Goal: Task Accomplishment & Management: Complete application form

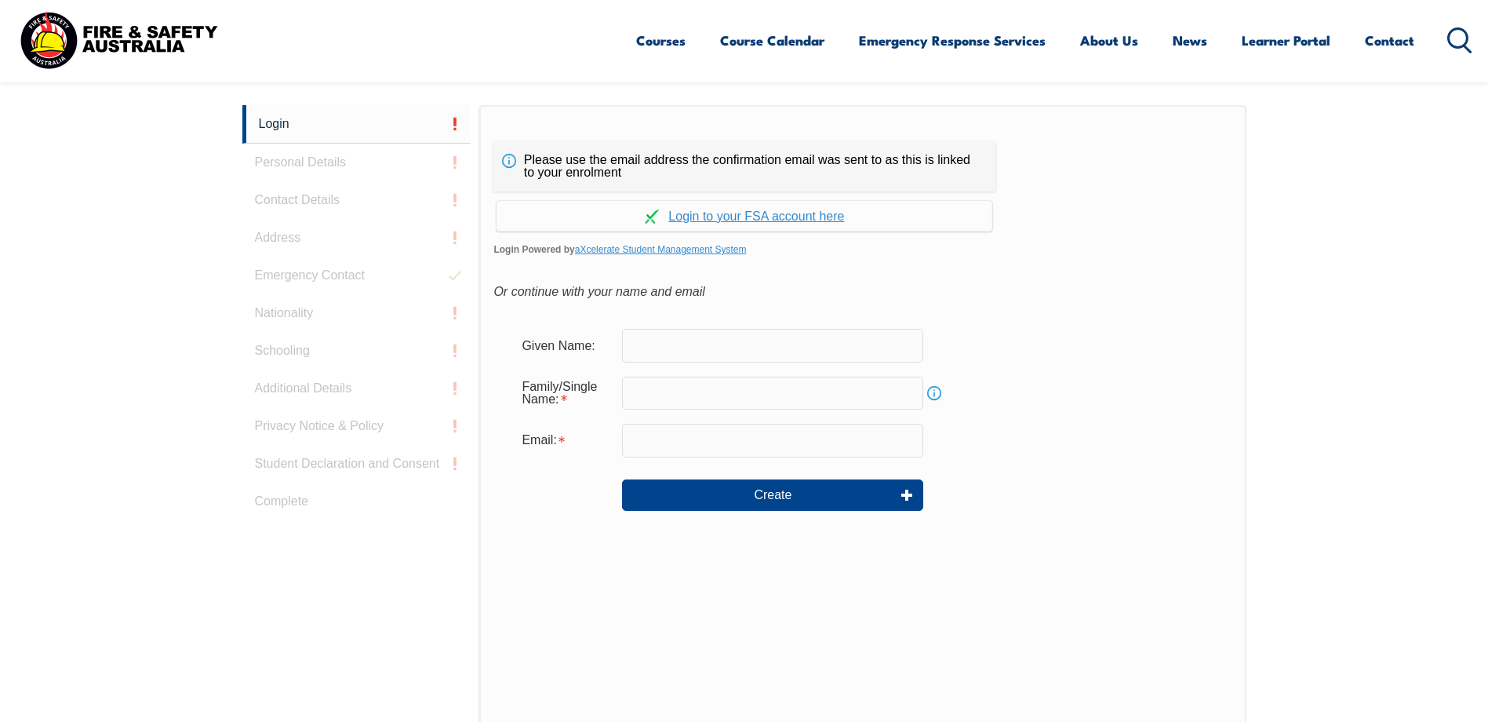
scroll to position [418, 0]
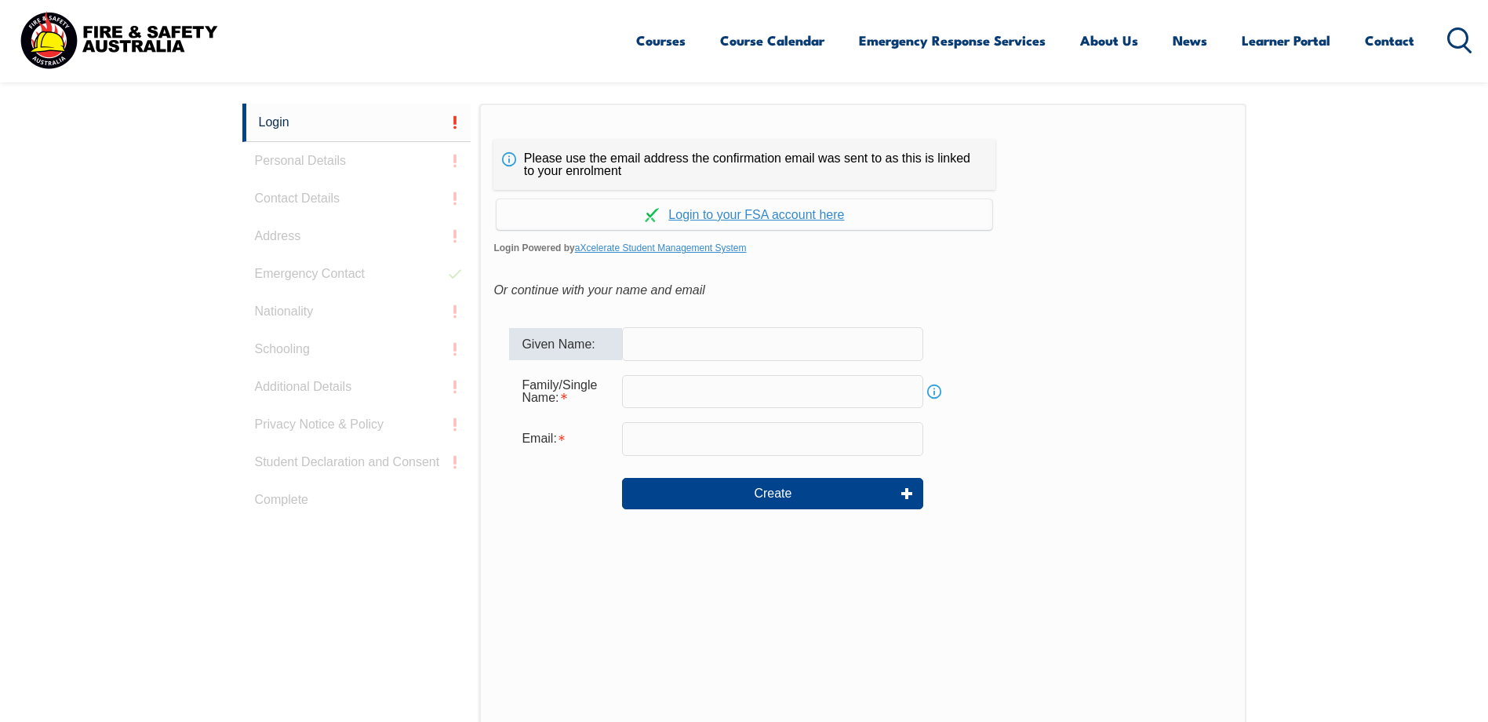
click at [665, 346] on input "text" at bounding box center [772, 343] width 301 height 33
type input "michael"
type input "pope"
type input "michael.pope@au.harveynorman.com"
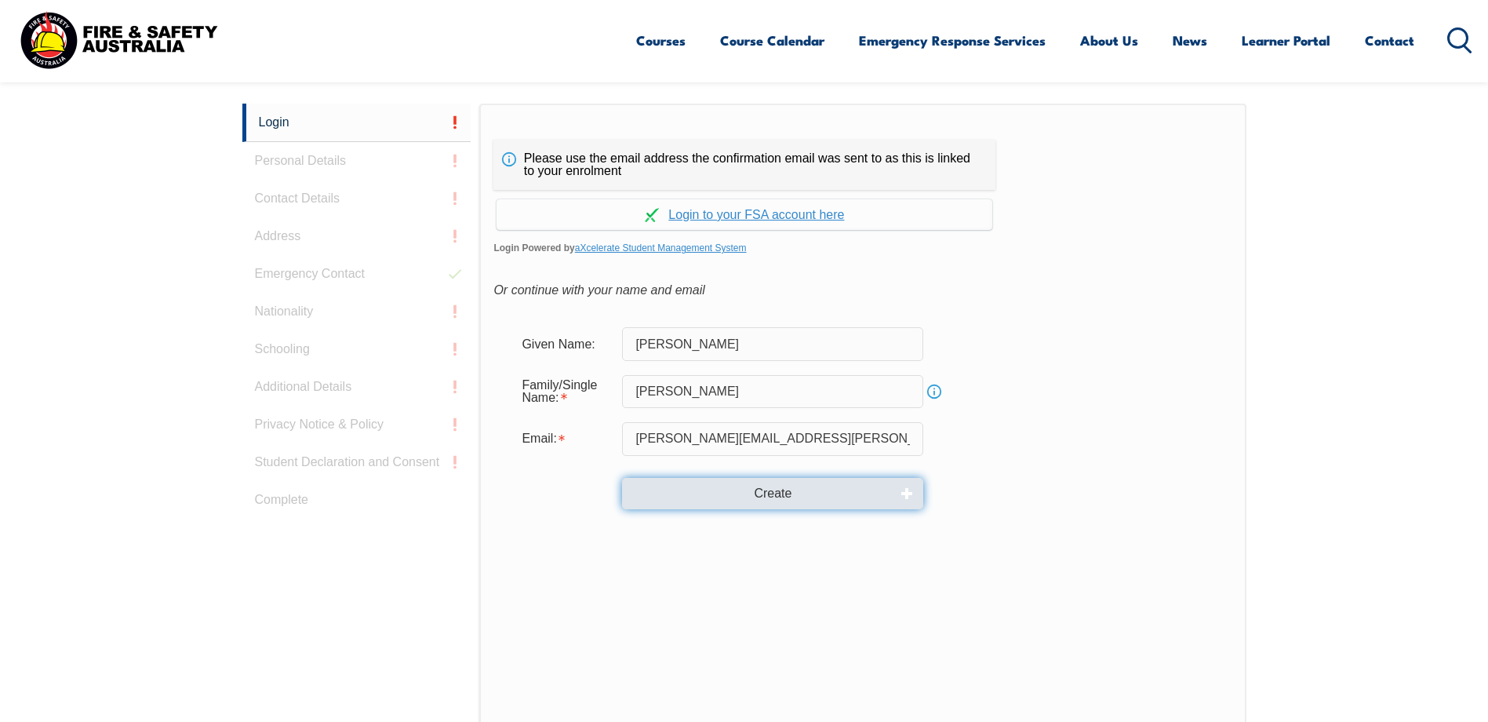
click at [749, 497] on button "Create" at bounding box center [772, 493] width 301 height 31
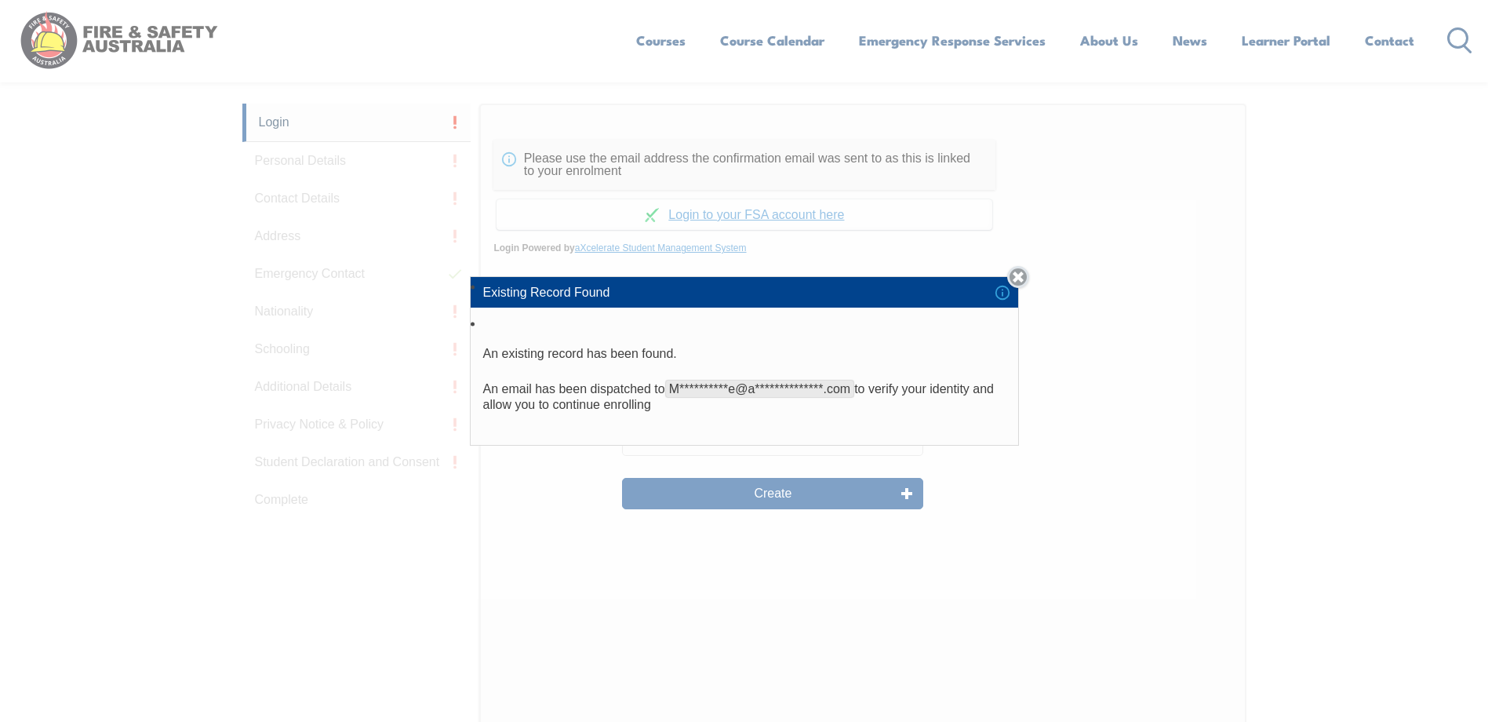
click at [1021, 277] on link "Close" at bounding box center [1018, 277] width 22 height 22
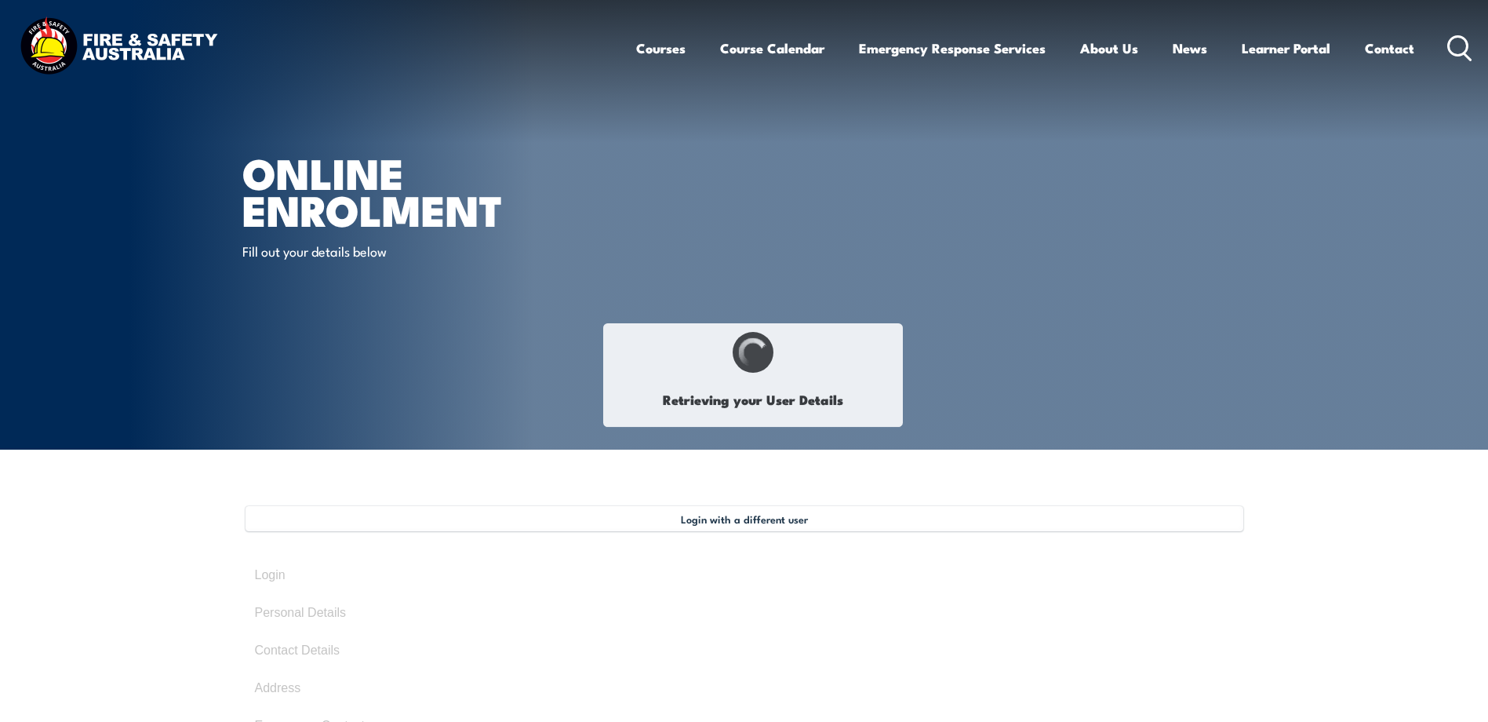
select select "Mr"
type input "[PERSON_NAME]"
type input "Pope"
type input "May 20, 1973"
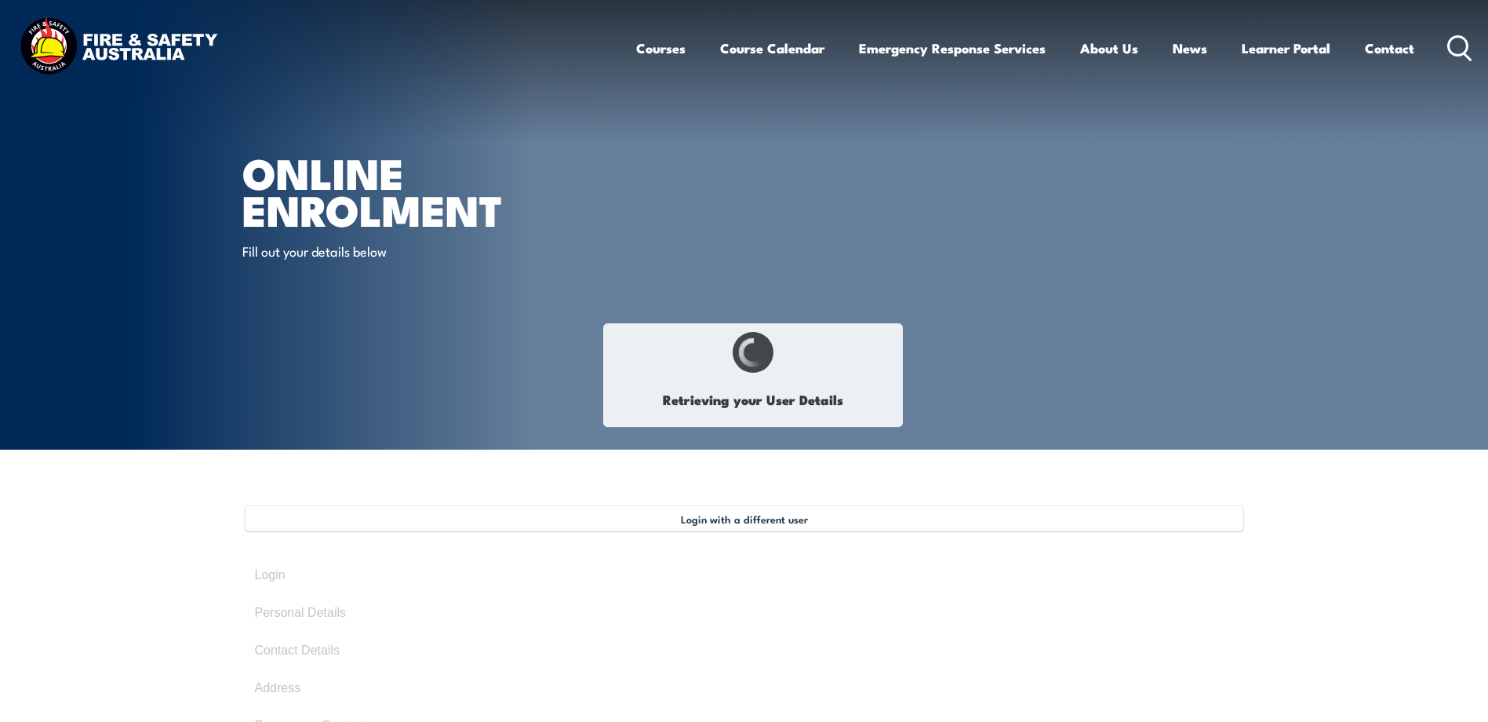
type input "2ZFP2JFEU9"
select select "M"
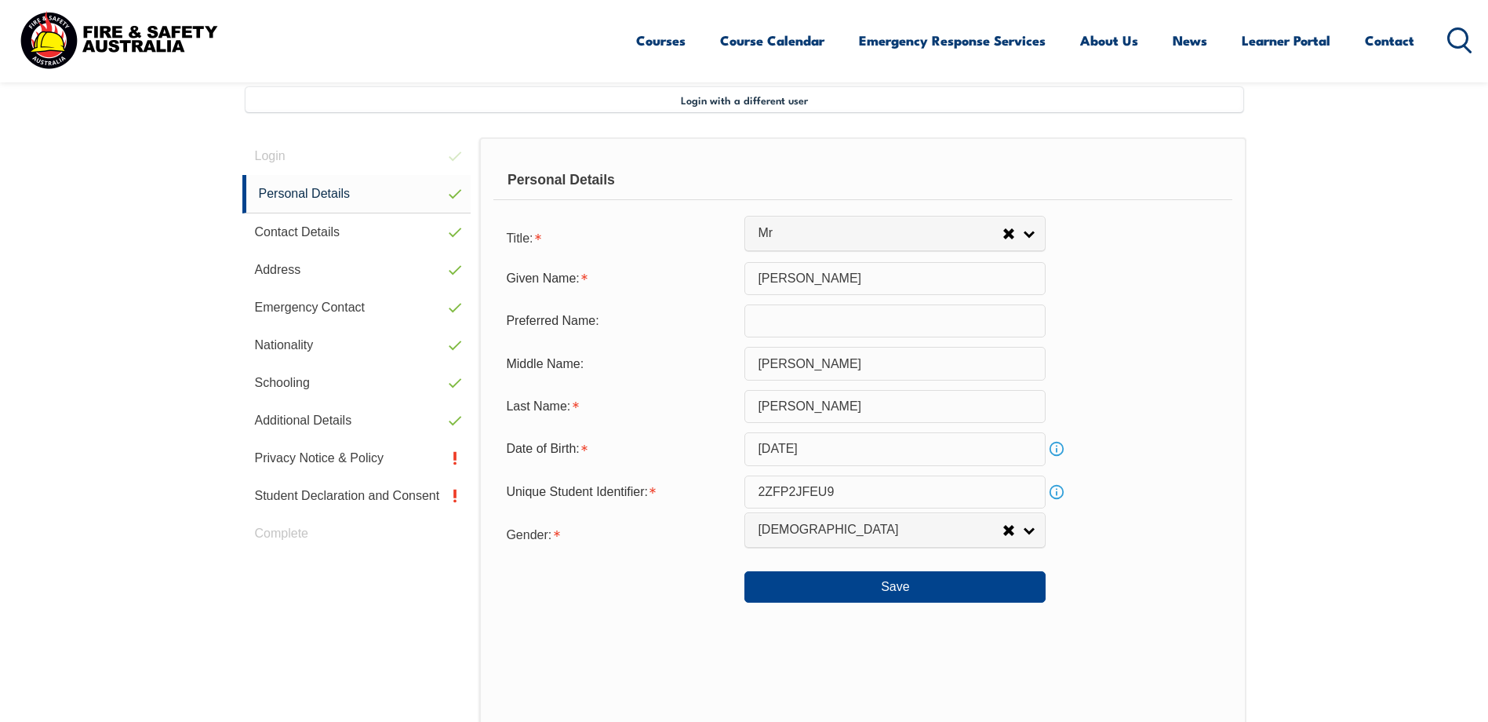
scroll to position [427, 0]
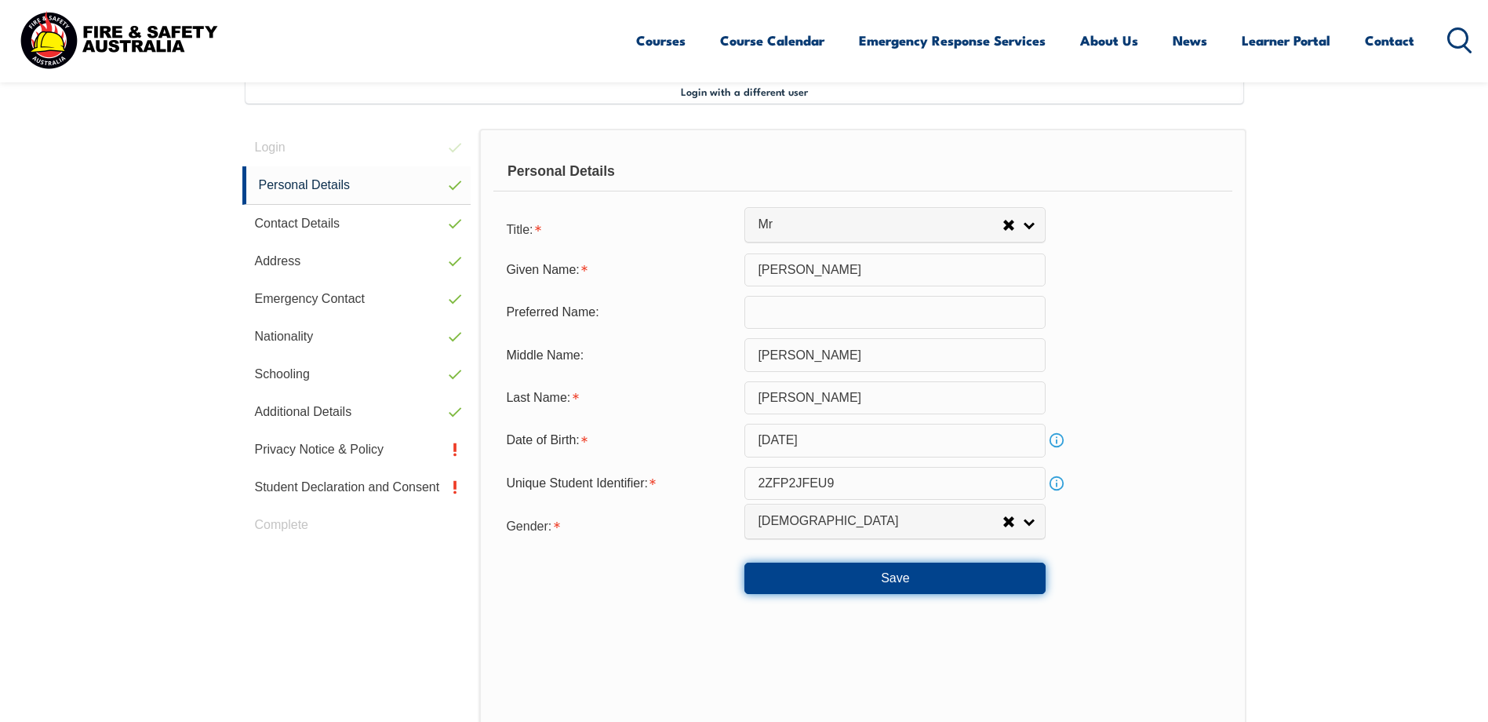
click at [912, 584] on button "Save" at bounding box center [894, 577] width 301 height 31
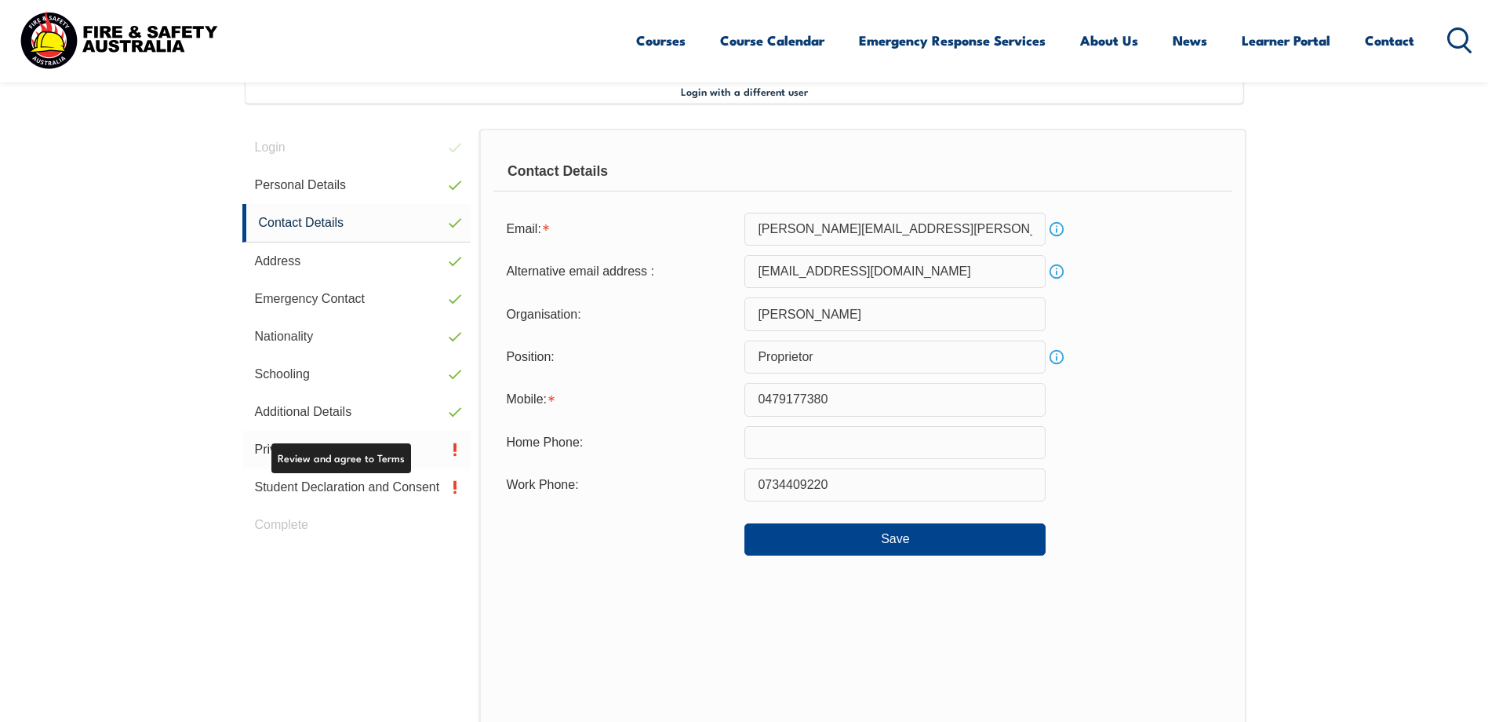
click at [349, 454] on link "Privacy Notice & Policy" at bounding box center [356, 450] width 229 height 38
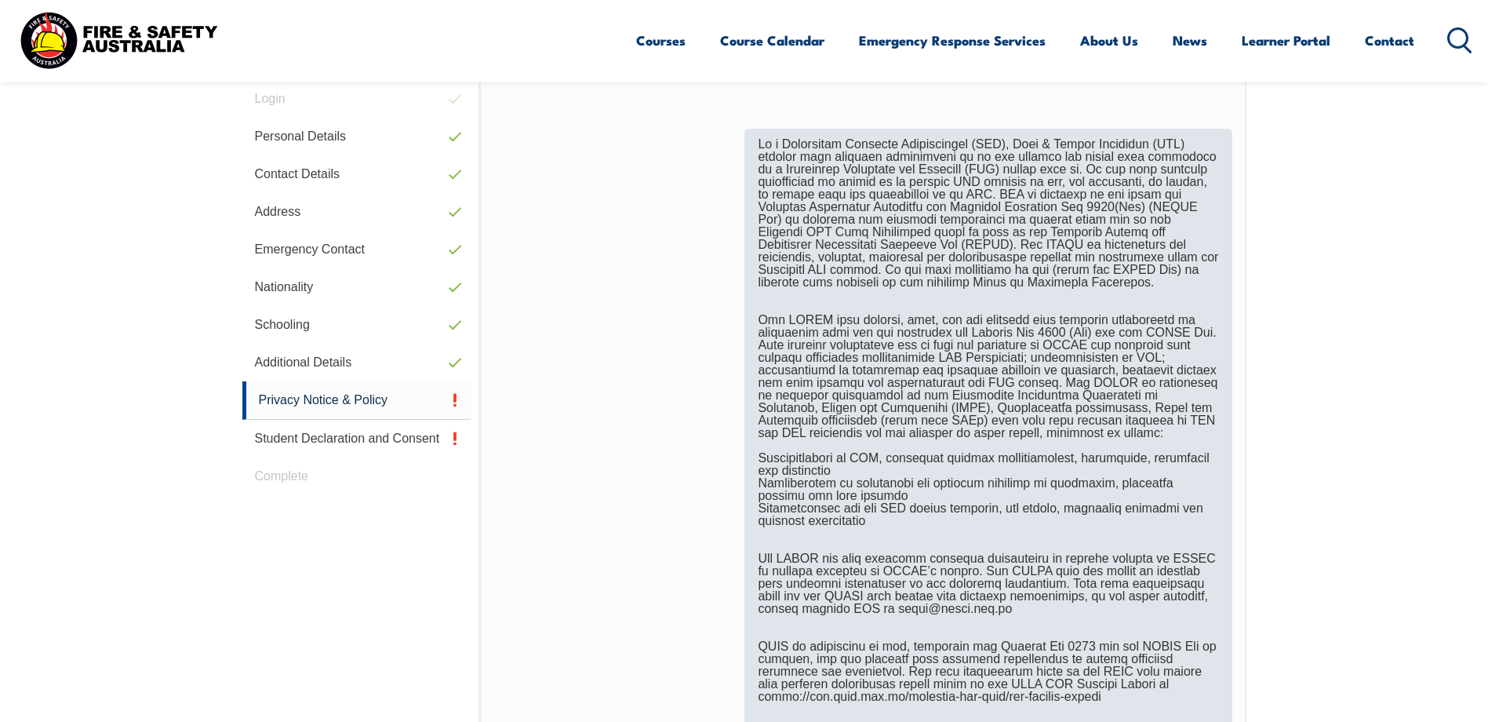
scroll to position [741, 0]
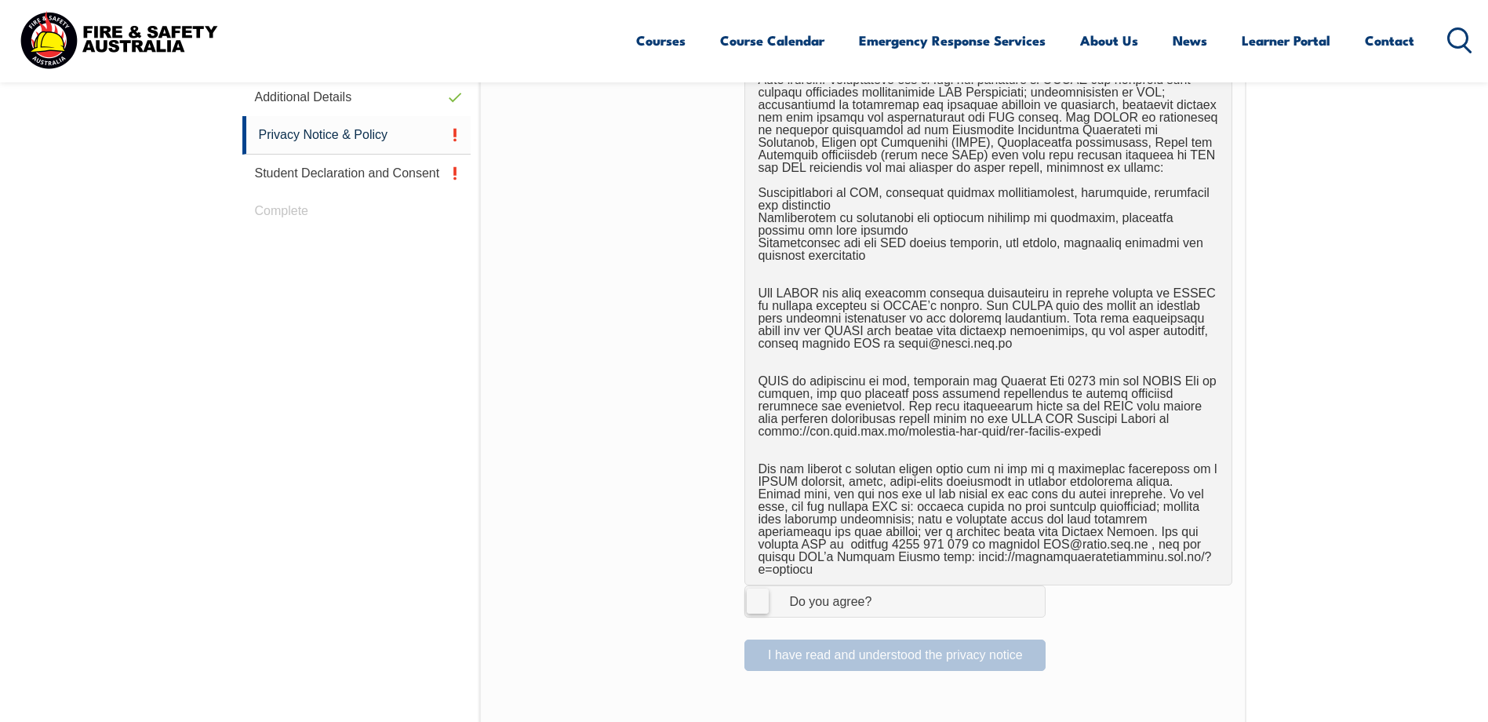
click at [758, 595] on label "I Agree Do you agree?" at bounding box center [894, 600] width 301 height 31
click at [884, 595] on input "I Agree Do you agree?" at bounding box center [897, 601] width 27 height 30
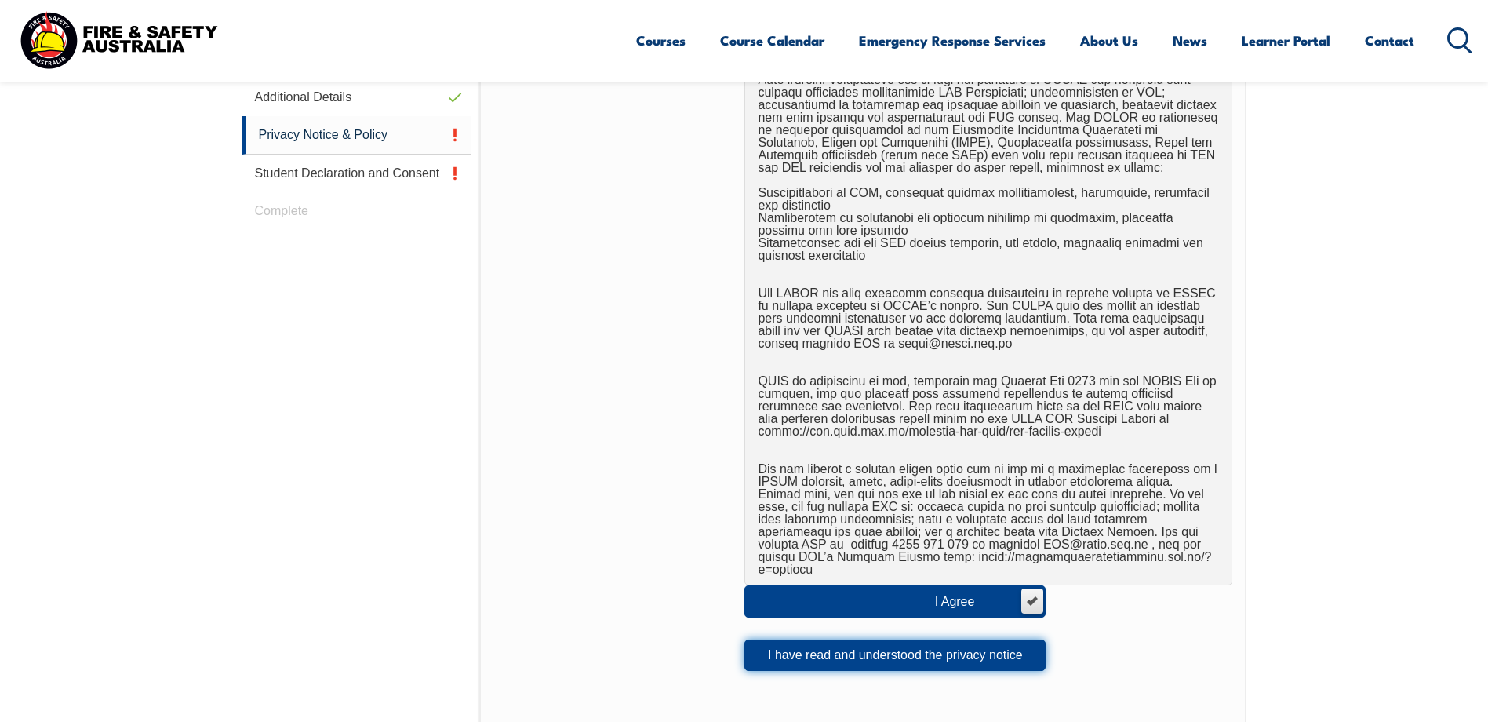
click at [882, 646] on button "I have read and understood the privacy notice" at bounding box center [894, 654] width 301 height 31
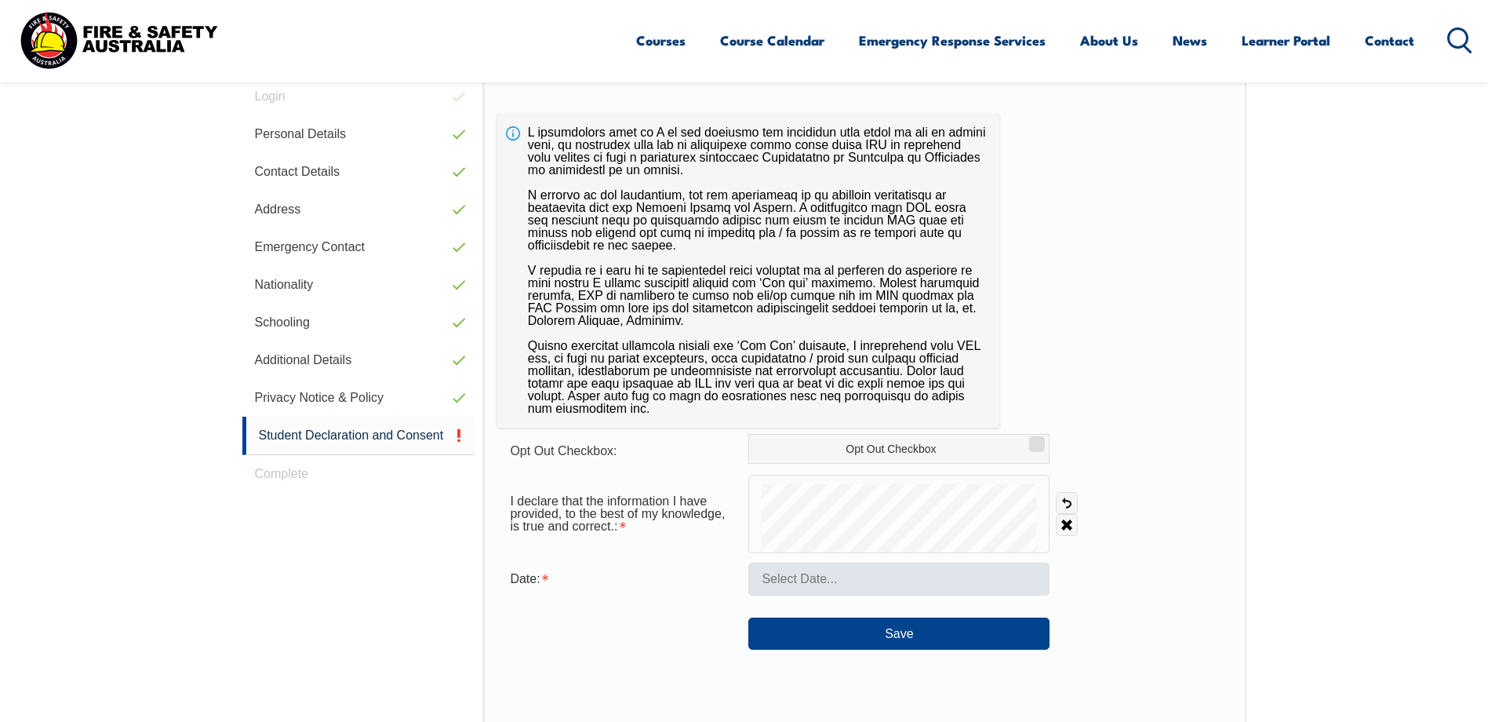
scroll to position [506, 0]
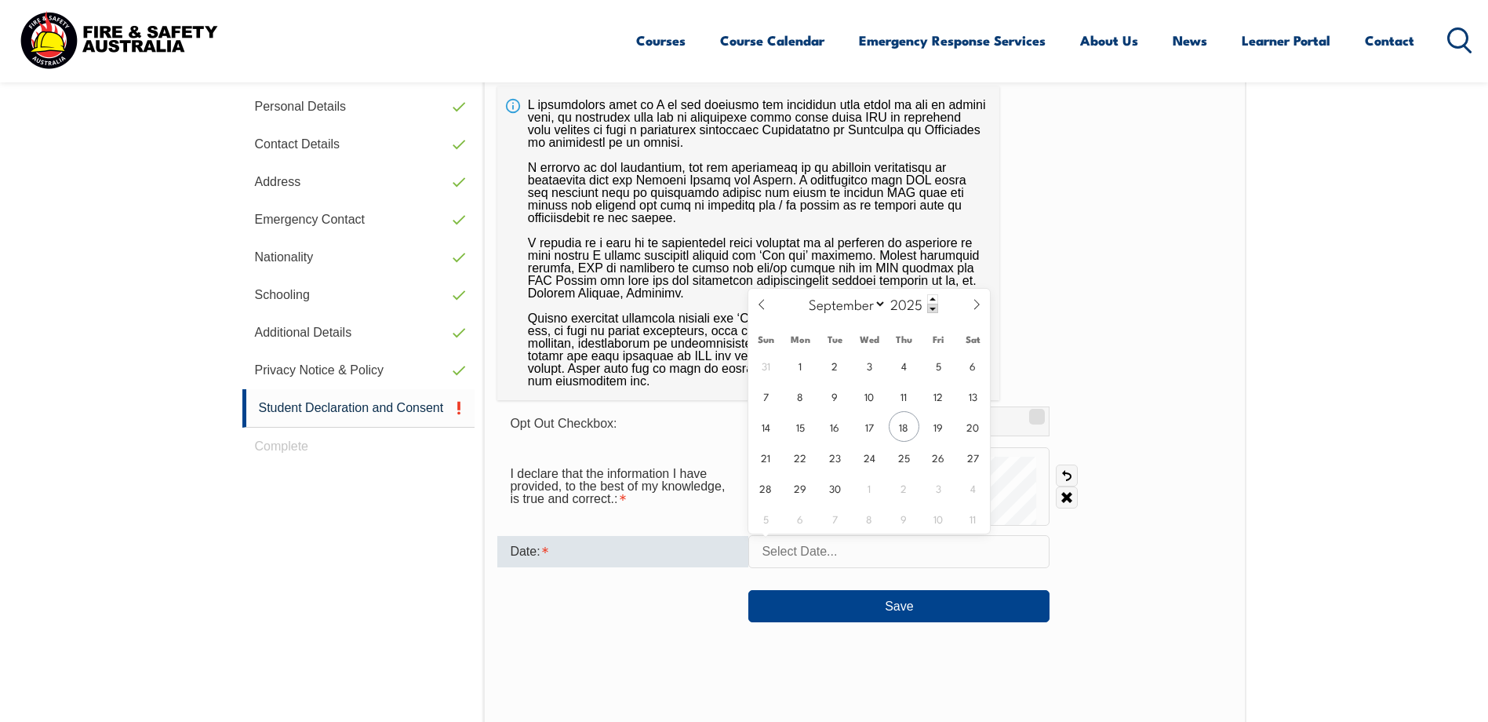
click at [860, 555] on input "text" at bounding box center [898, 551] width 301 height 33
click at [907, 429] on span "18" at bounding box center [904, 426] width 31 height 31
type input "September 18, 2025"
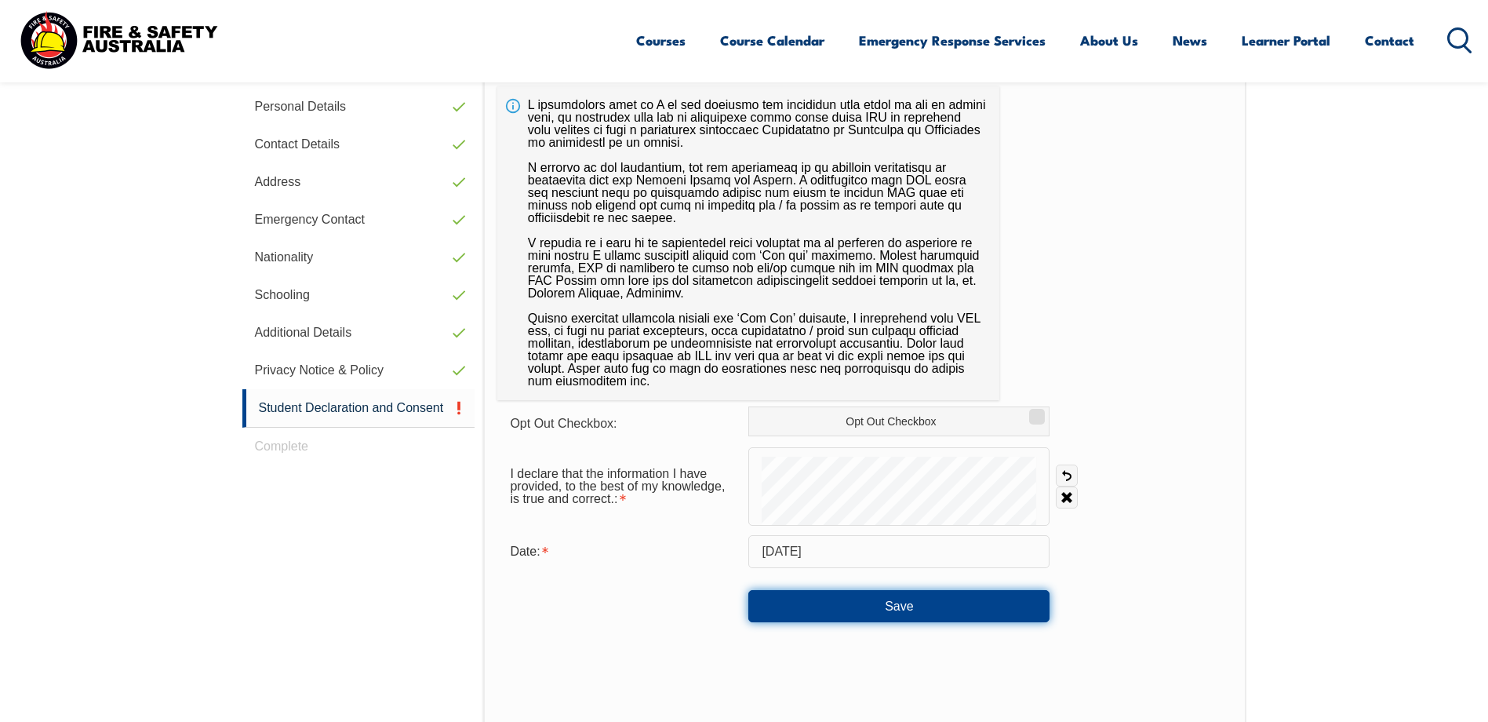
click at [914, 607] on button "Save" at bounding box center [898, 605] width 301 height 31
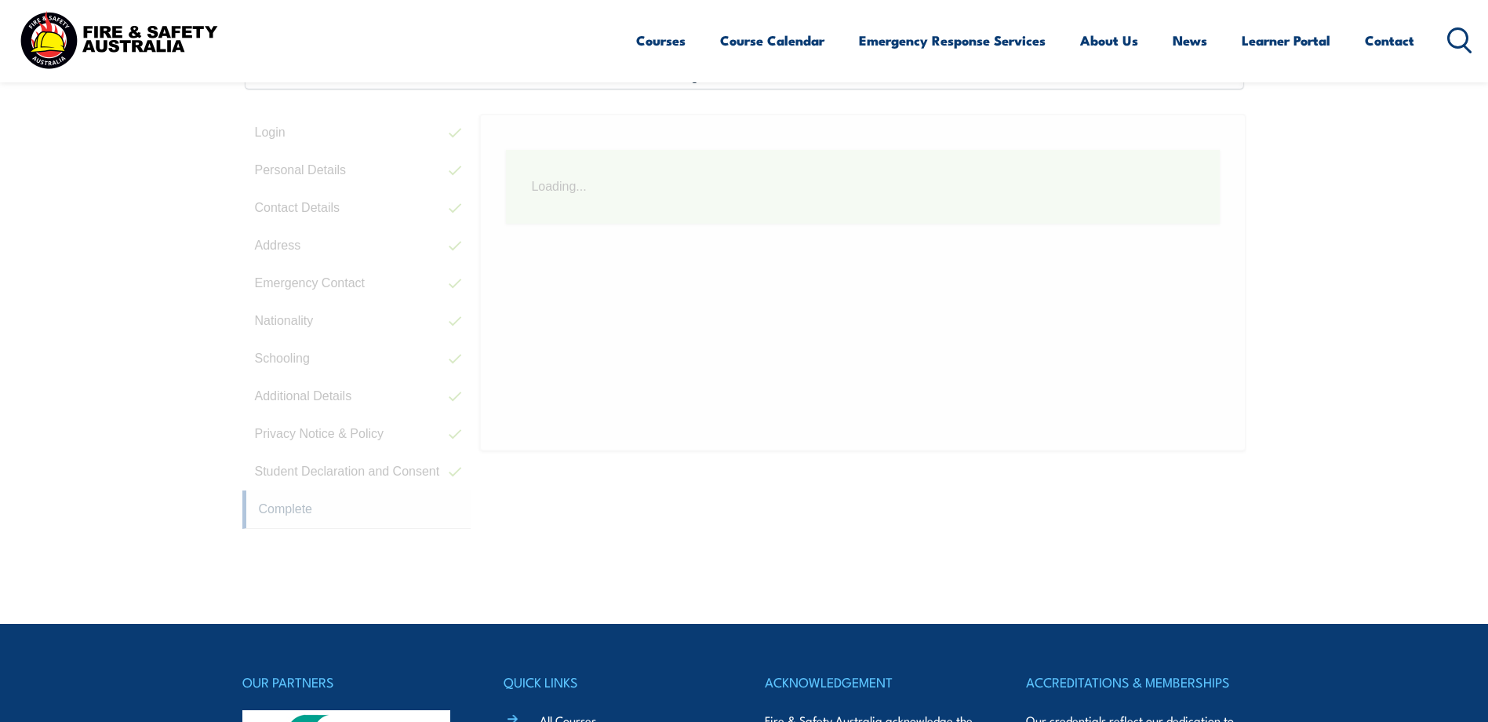
scroll to position [427, 0]
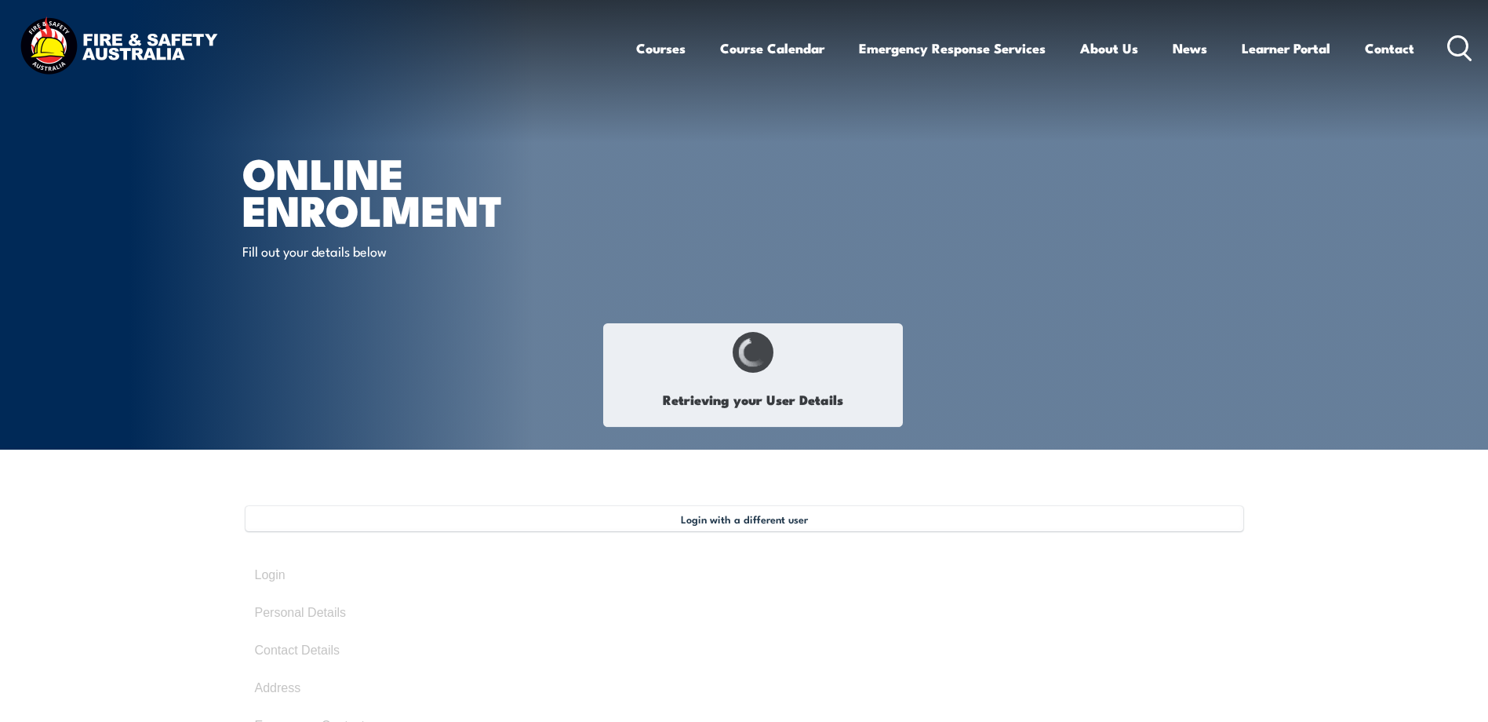
select select "Mr"
type input "Michael"
type input "Anthony"
type input "Pope"
type input "May 20, 1973"
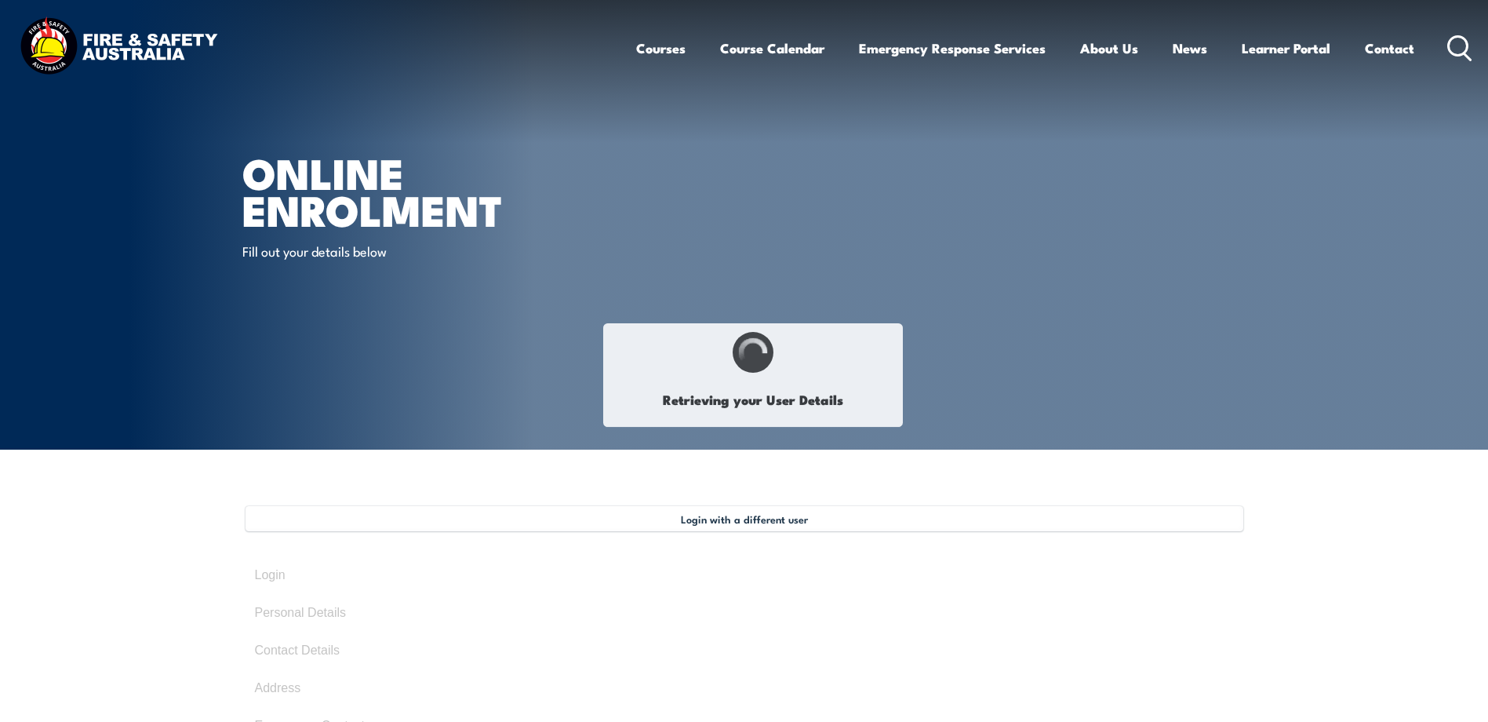
type input "2ZFP2JFEU9"
select select "M"
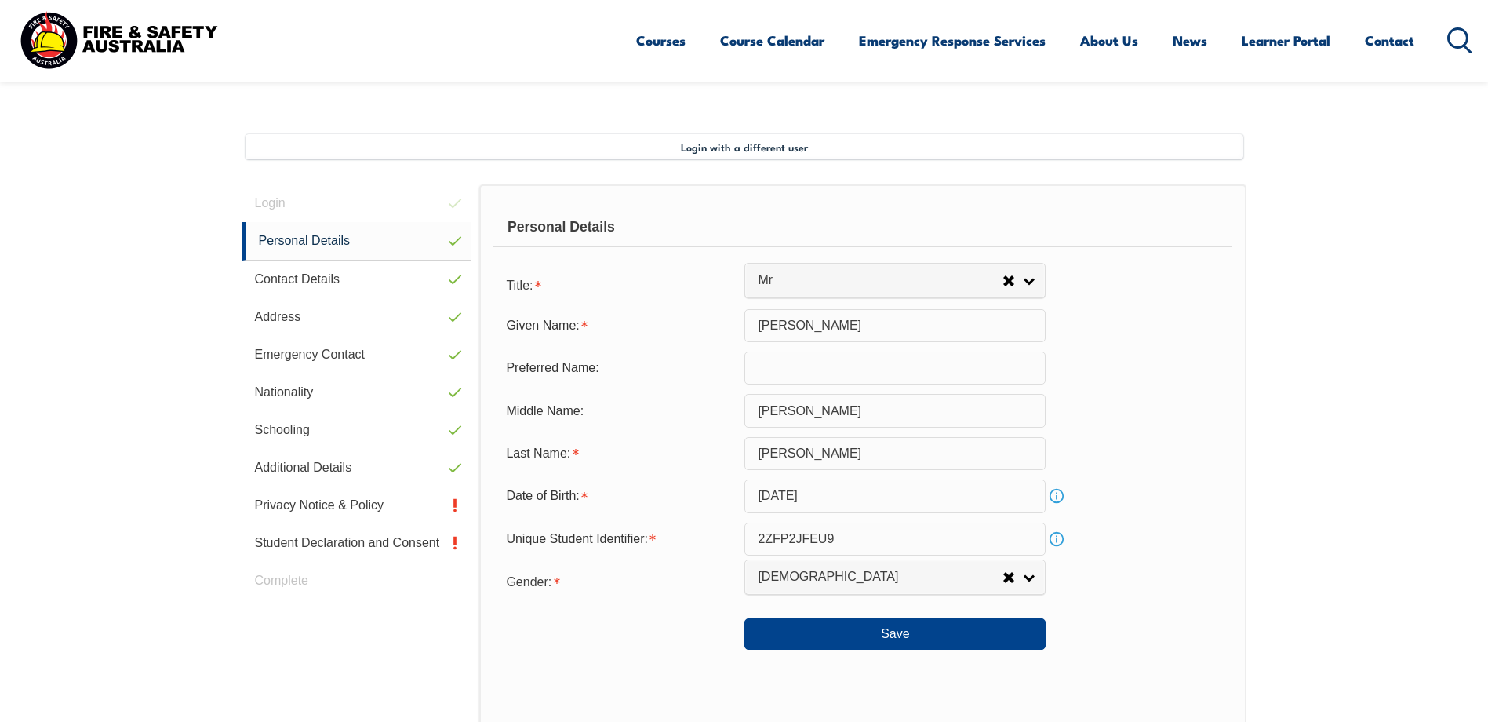
scroll to position [440, 0]
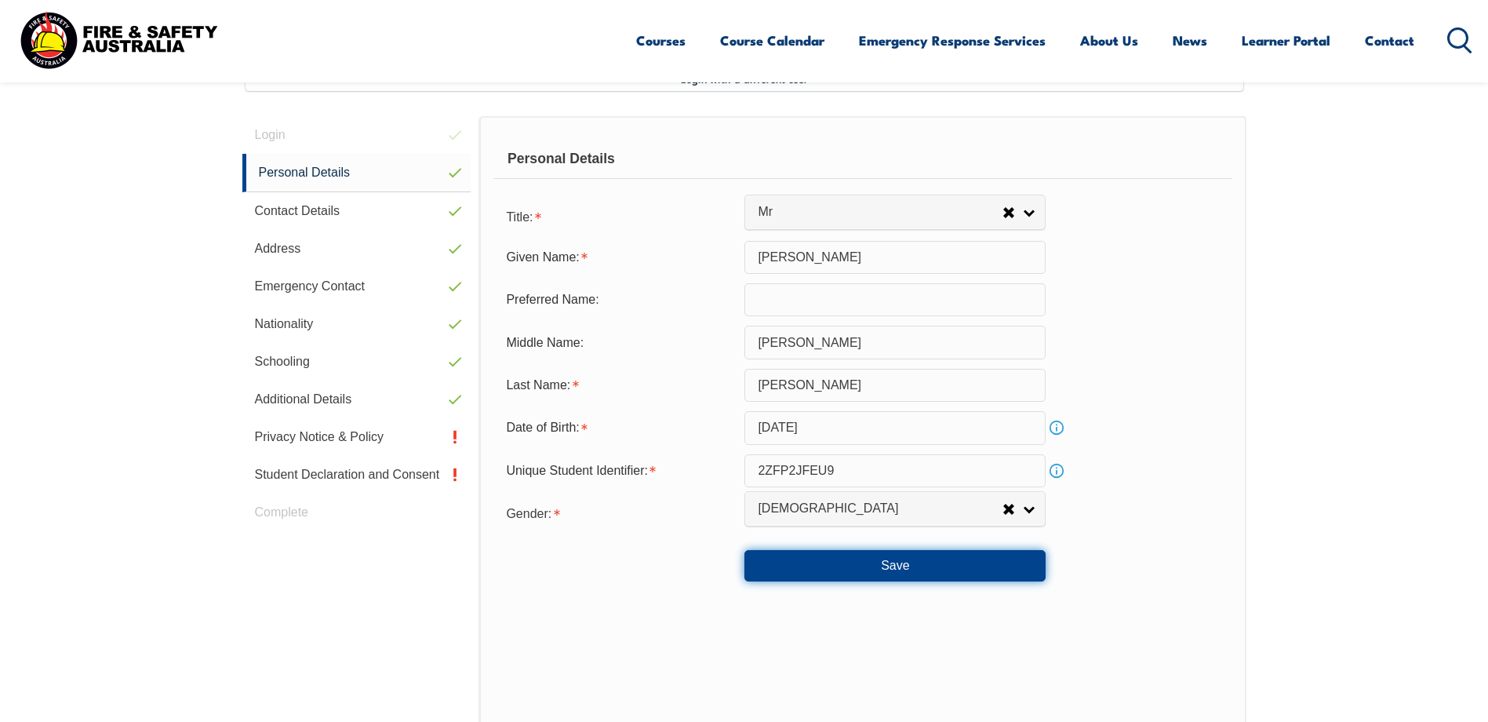
click at [861, 561] on button "Save" at bounding box center [894, 565] width 301 height 31
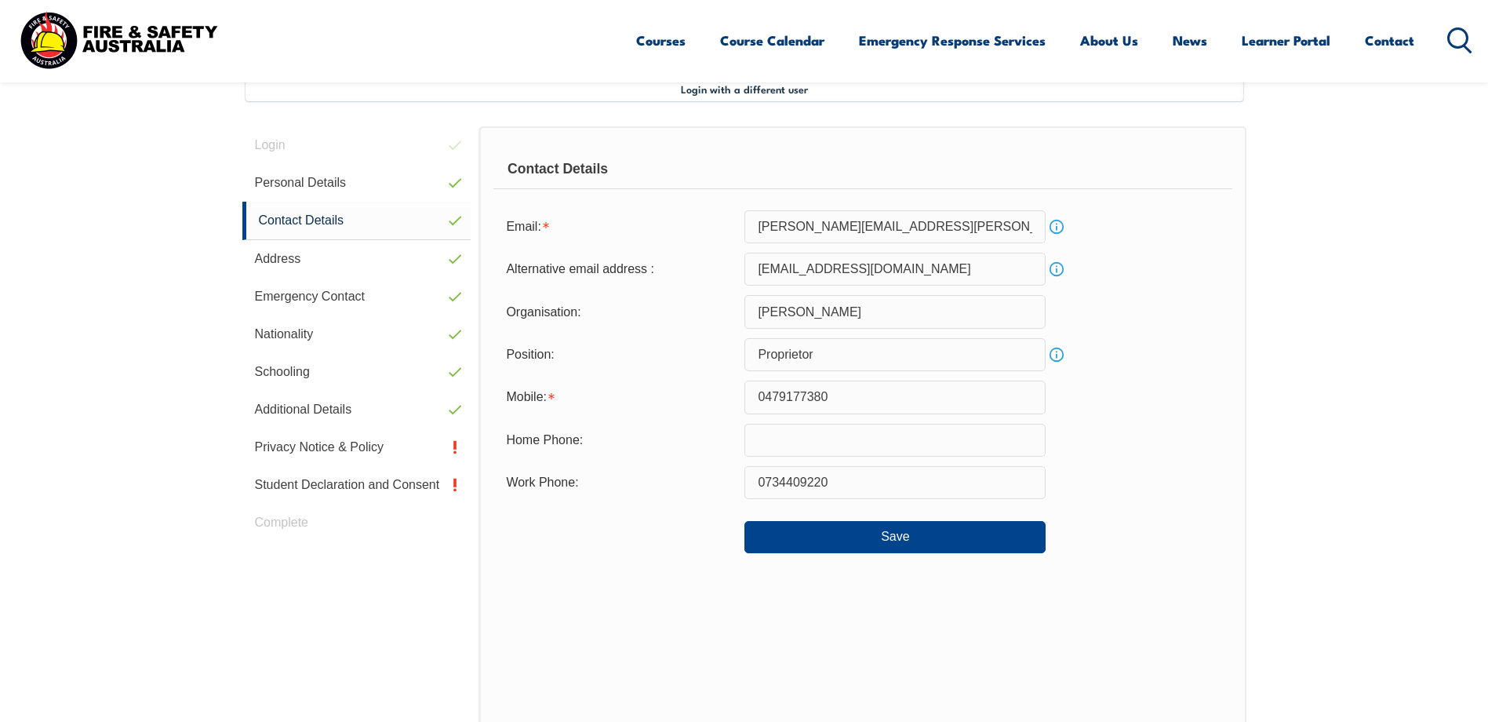
scroll to position [427, 0]
click at [846, 542] on button "Save" at bounding box center [894, 538] width 301 height 31
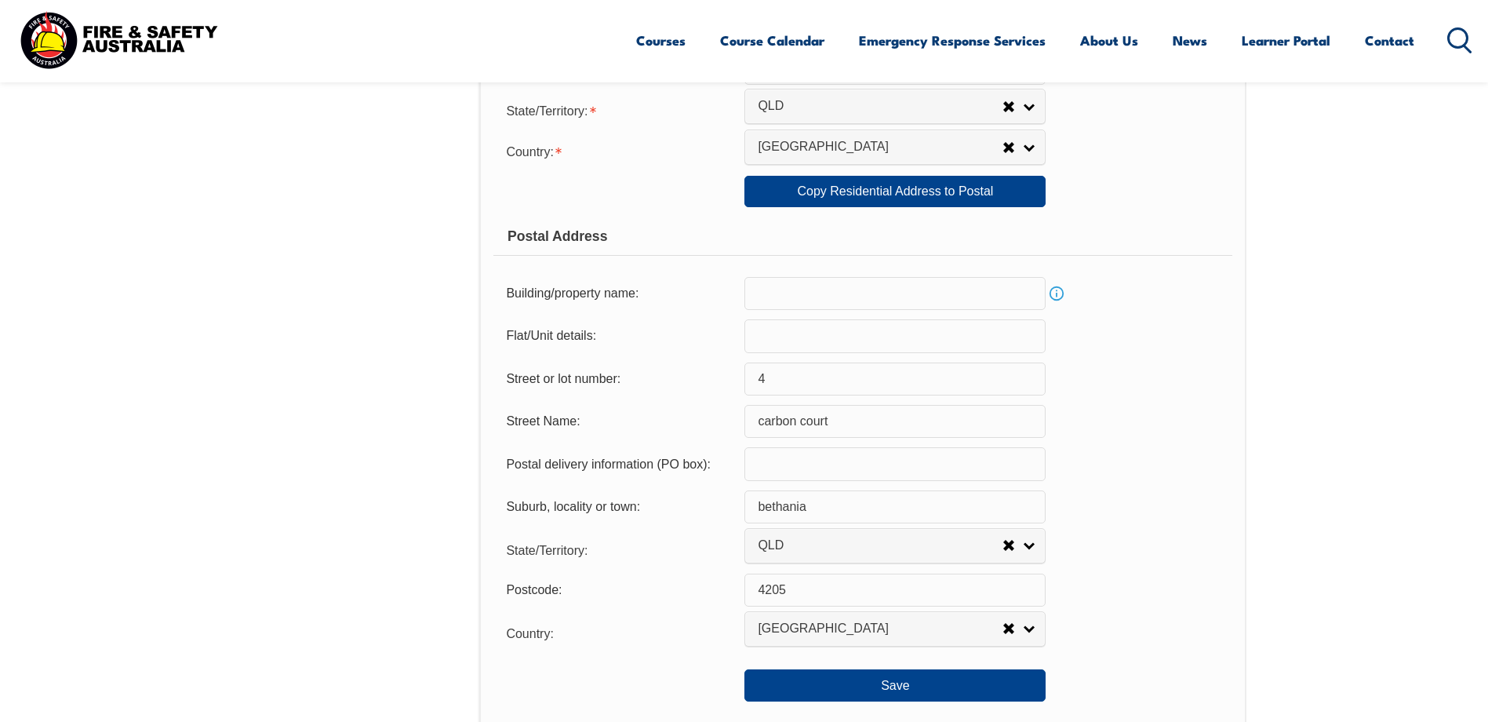
scroll to position [977, 0]
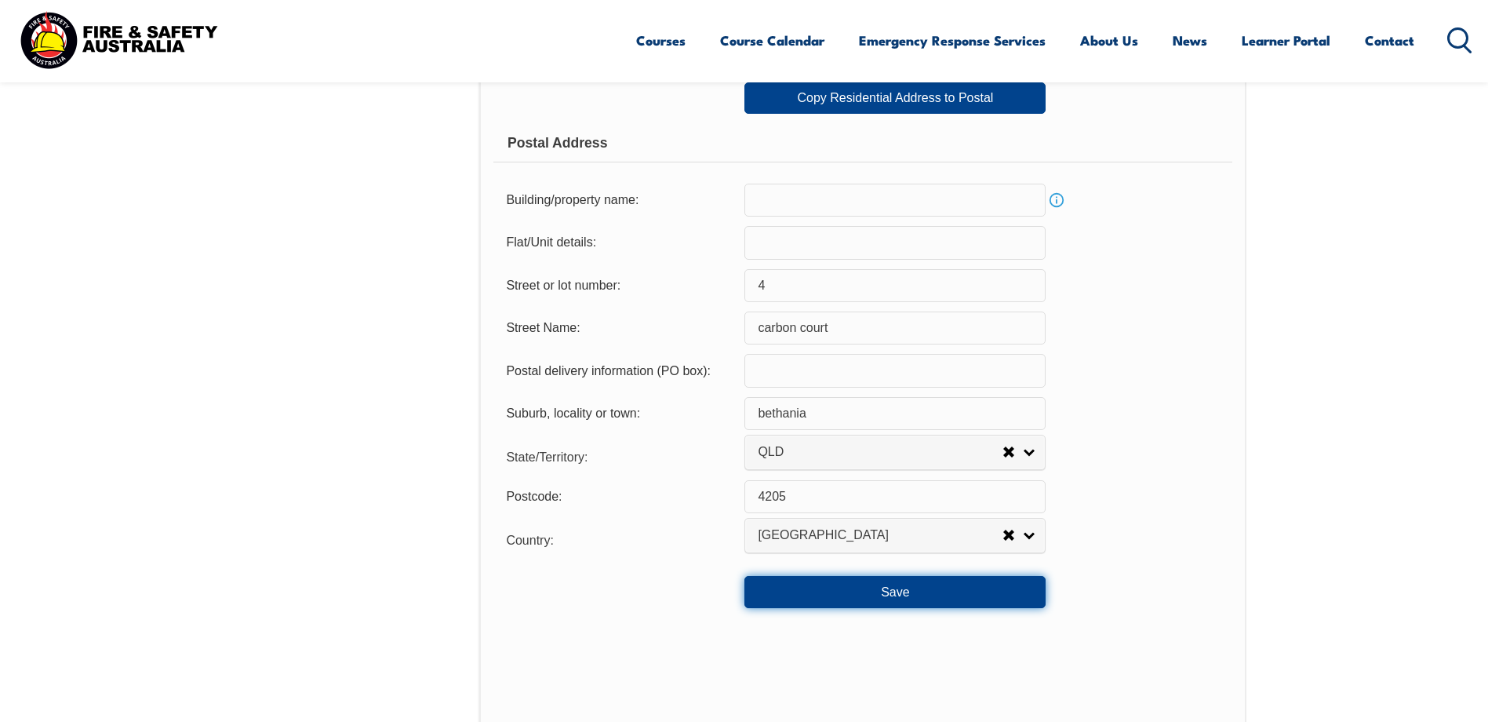
click at [946, 597] on button "Save" at bounding box center [894, 591] width 301 height 31
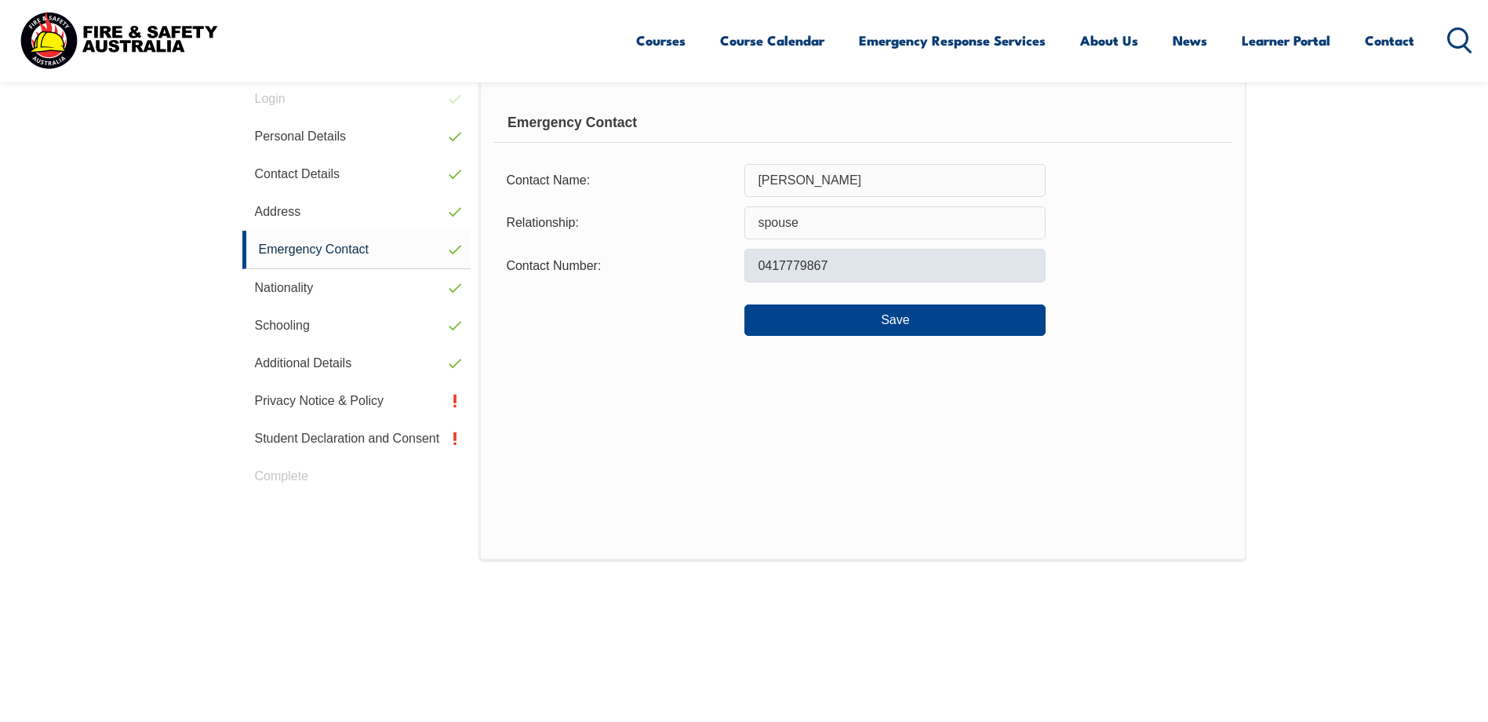
scroll to position [427, 0]
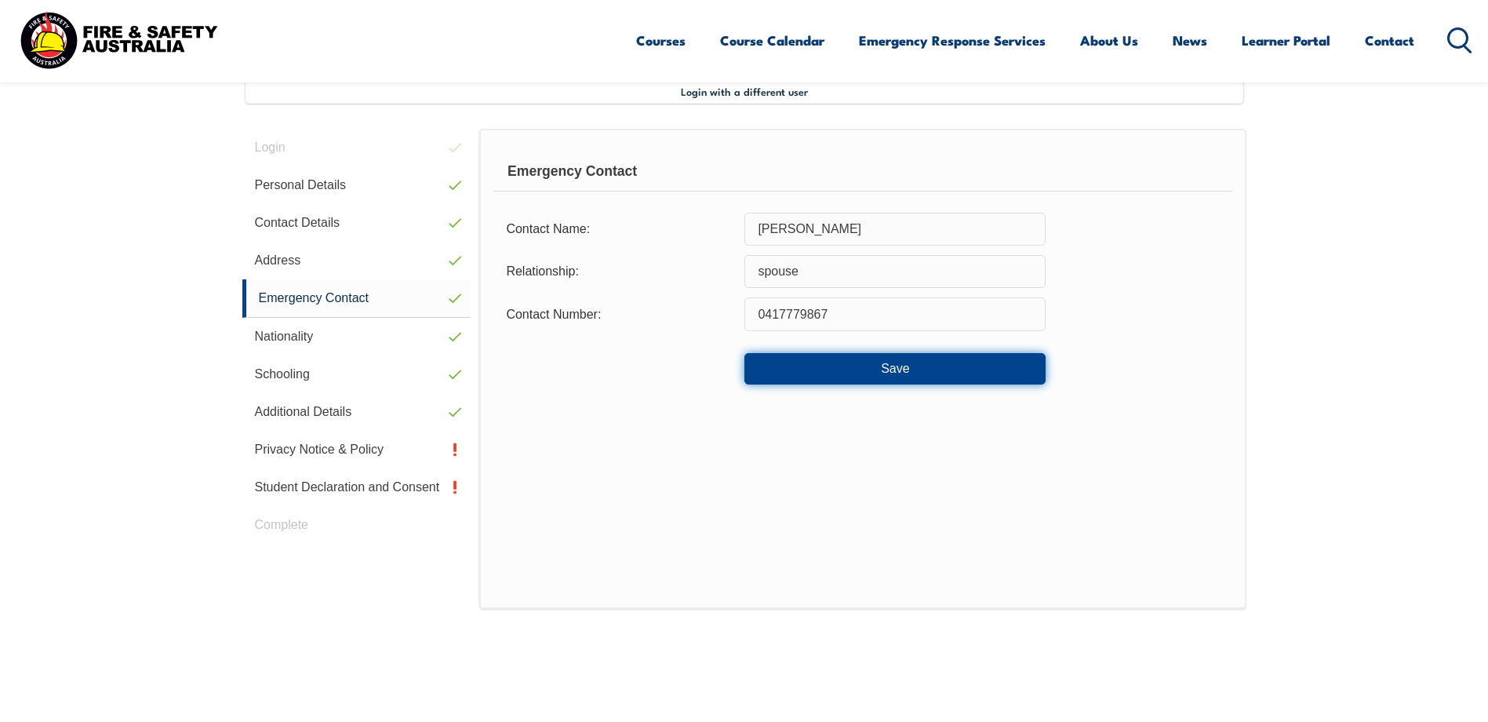
click at [906, 363] on button "Save" at bounding box center [894, 368] width 301 height 31
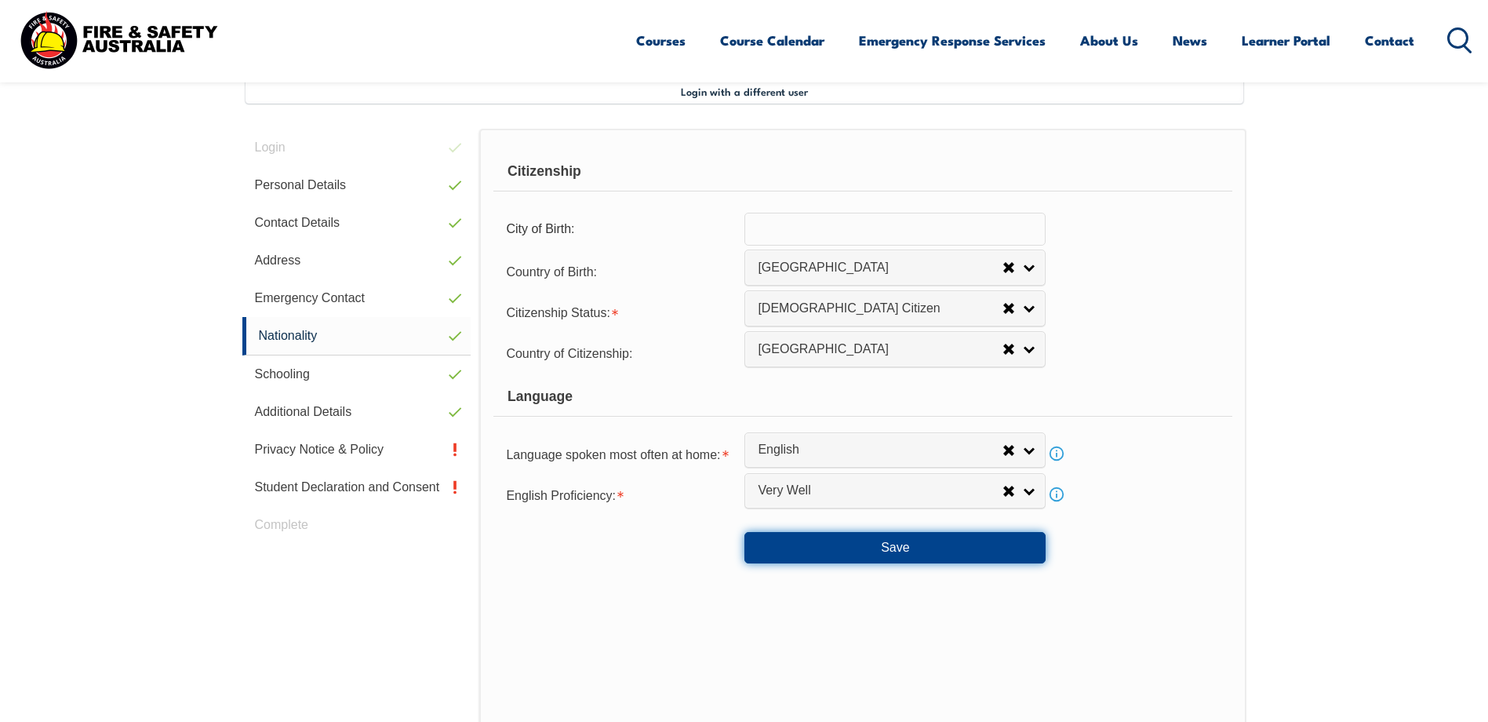
click at [876, 555] on button "Save" at bounding box center [894, 547] width 301 height 31
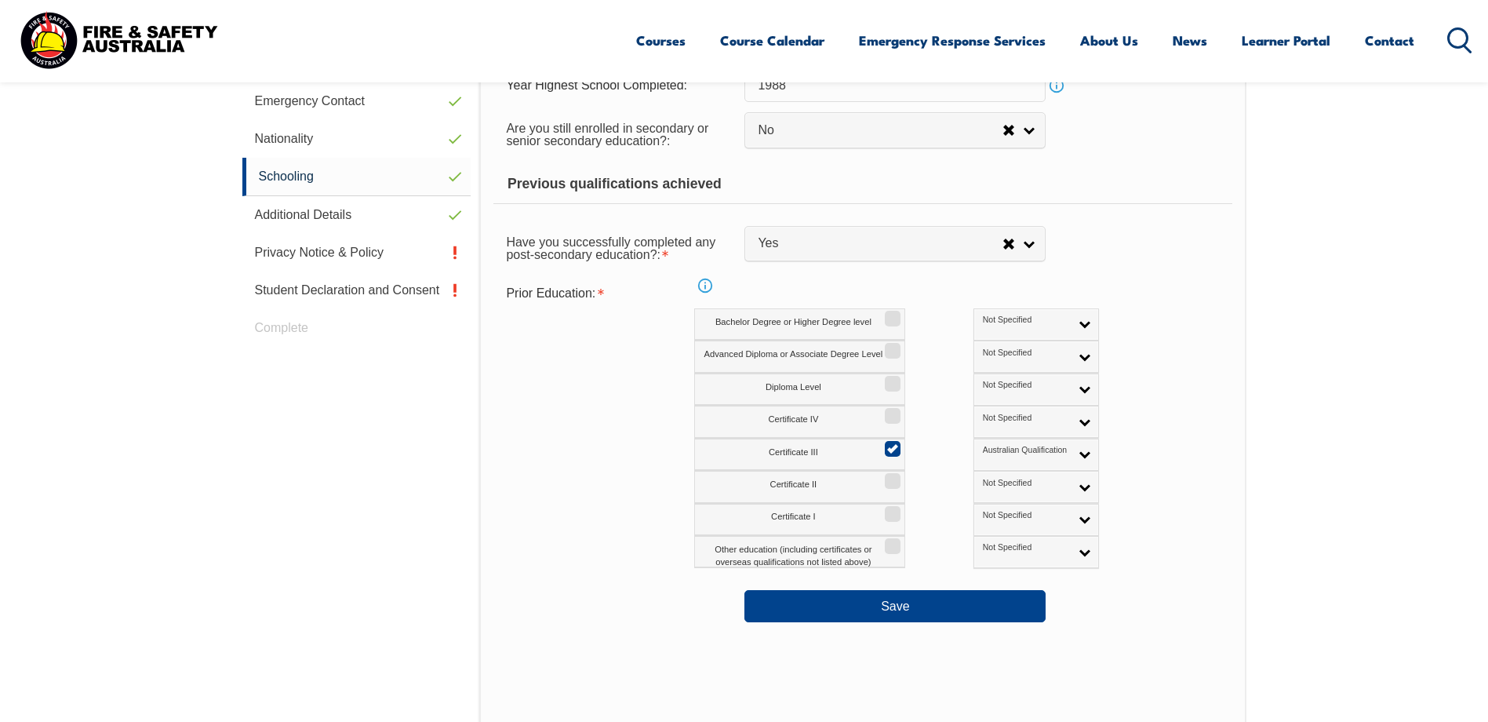
scroll to position [663, 0]
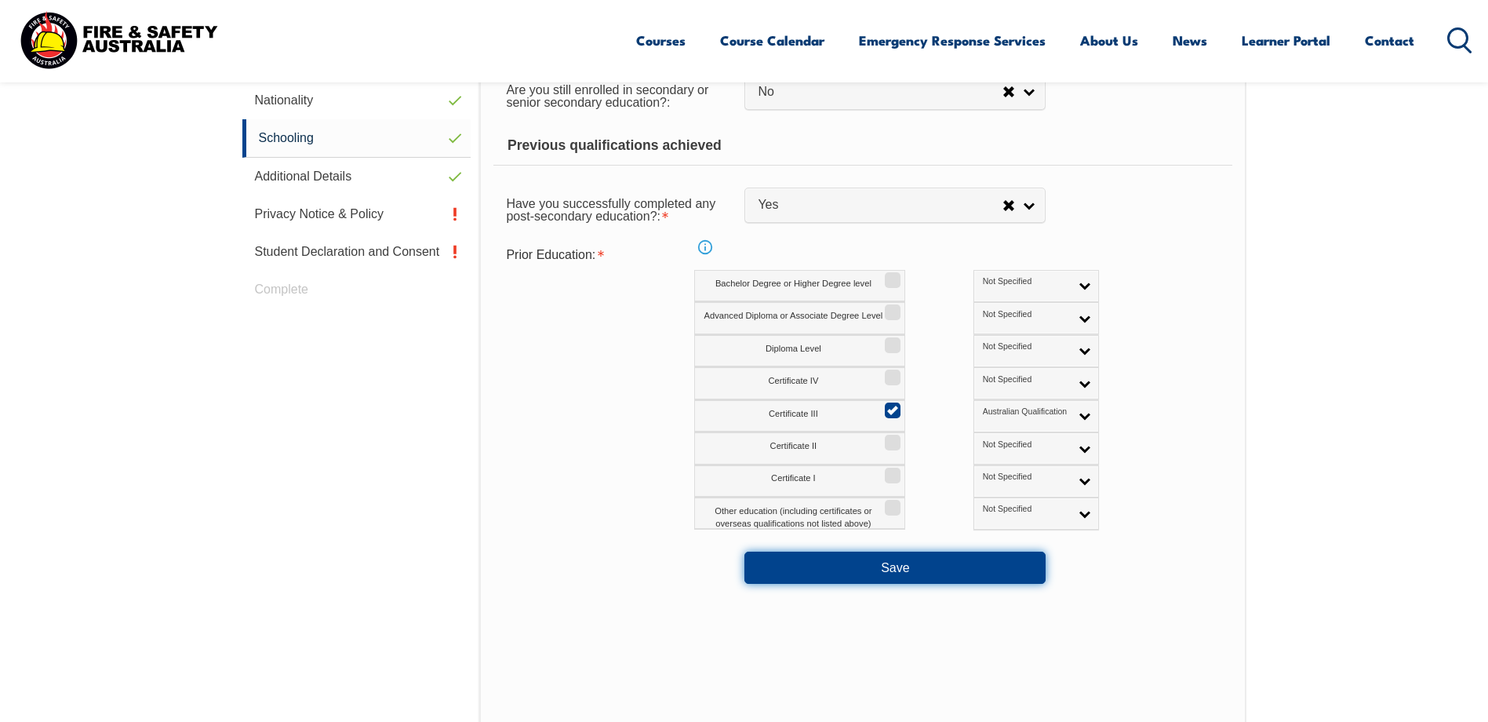
click at [886, 566] on button "Save" at bounding box center [894, 566] width 301 height 31
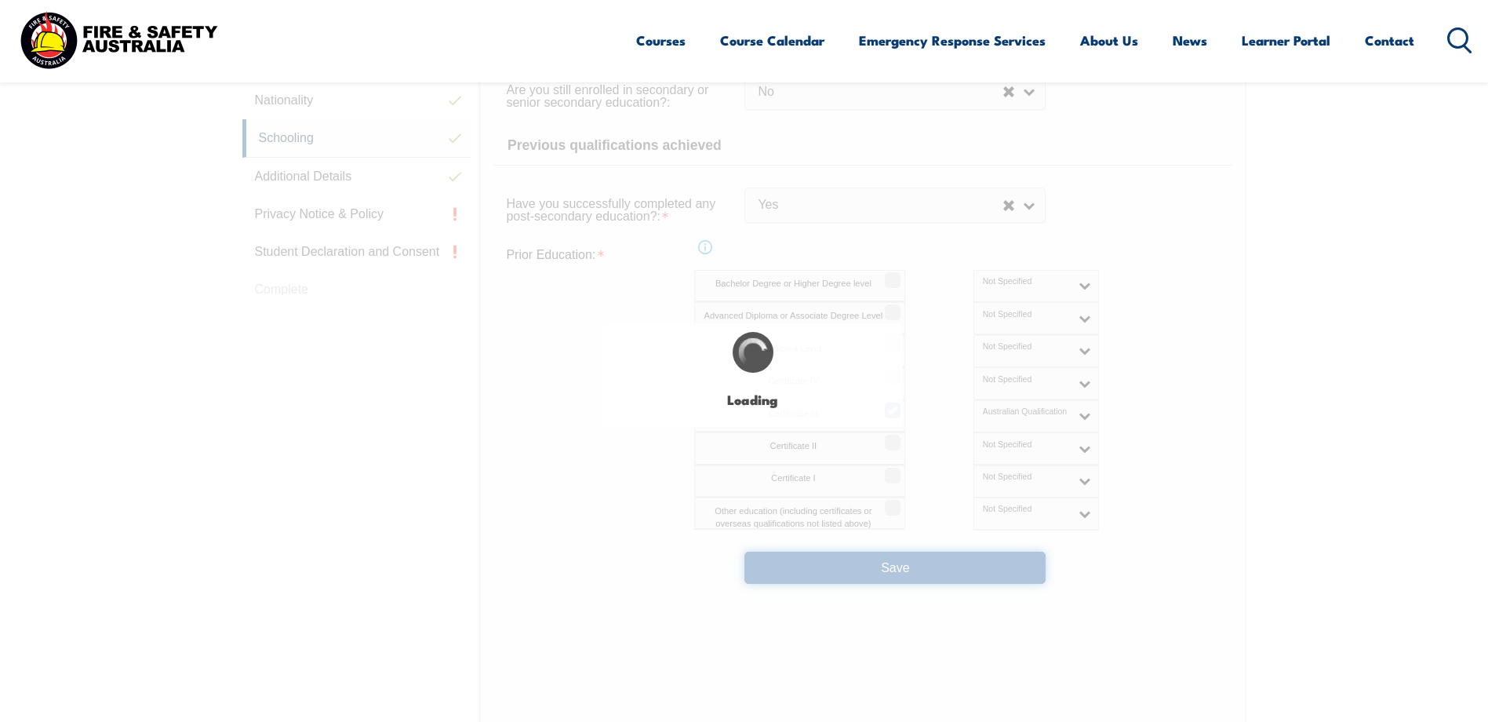
select select "false"
select select "true"
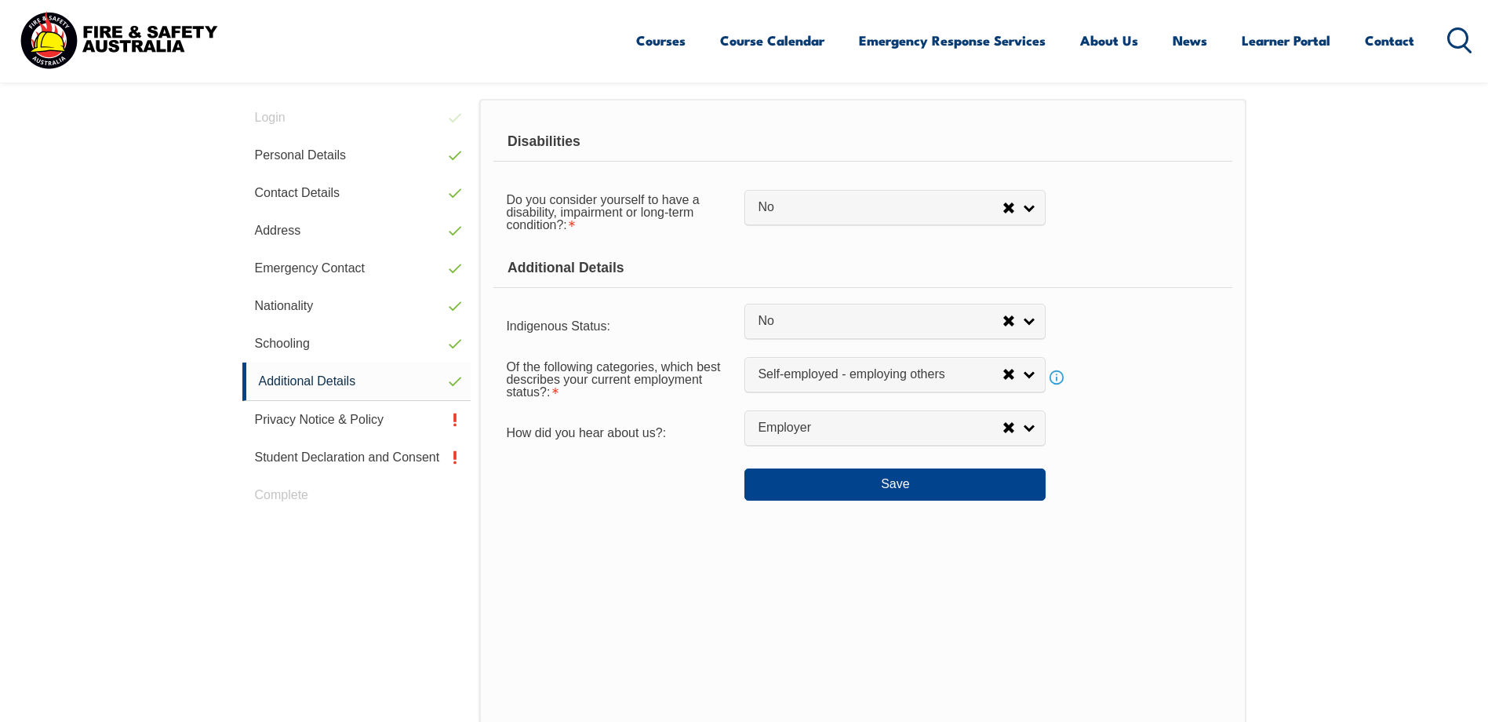
scroll to position [427, 0]
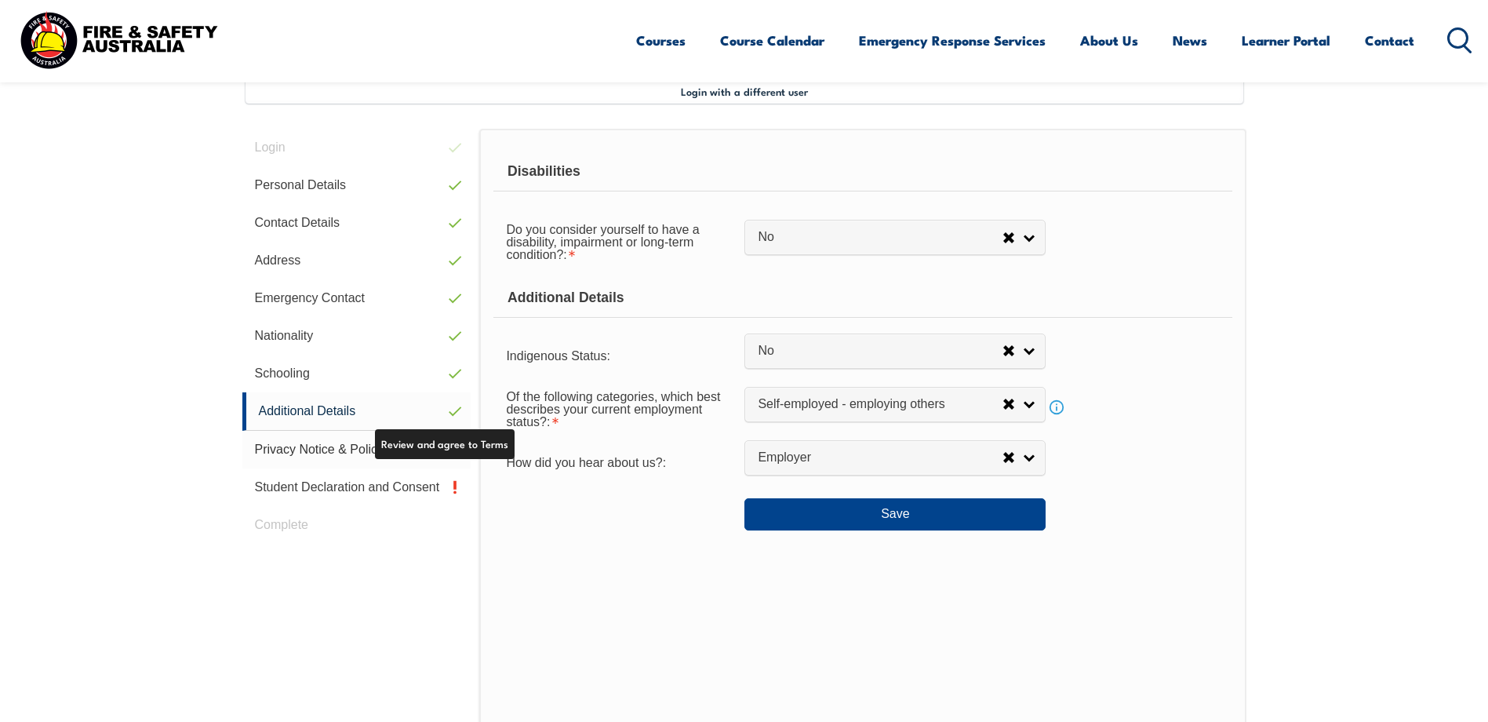
click at [350, 443] on link "Privacy Notice & Policy" at bounding box center [356, 450] width 229 height 38
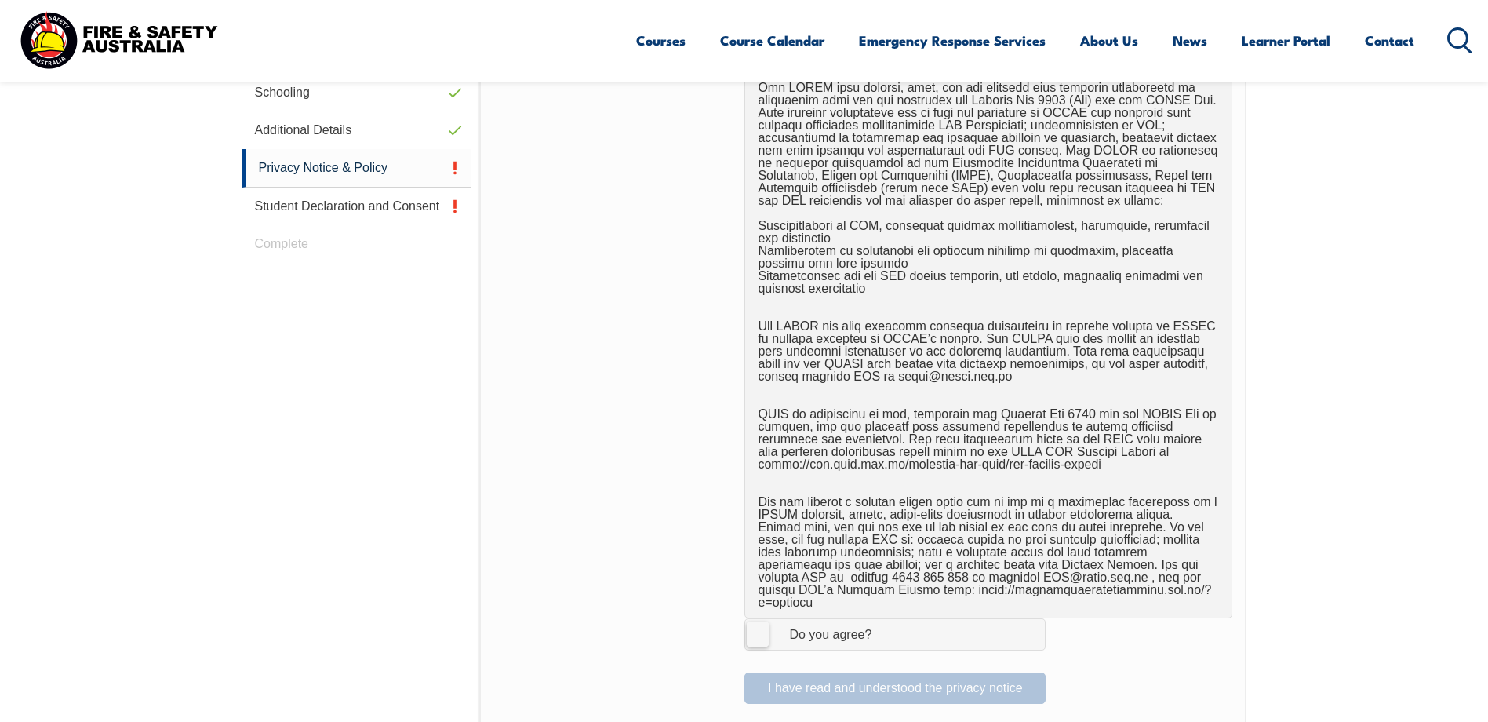
scroll to position [741, 0]
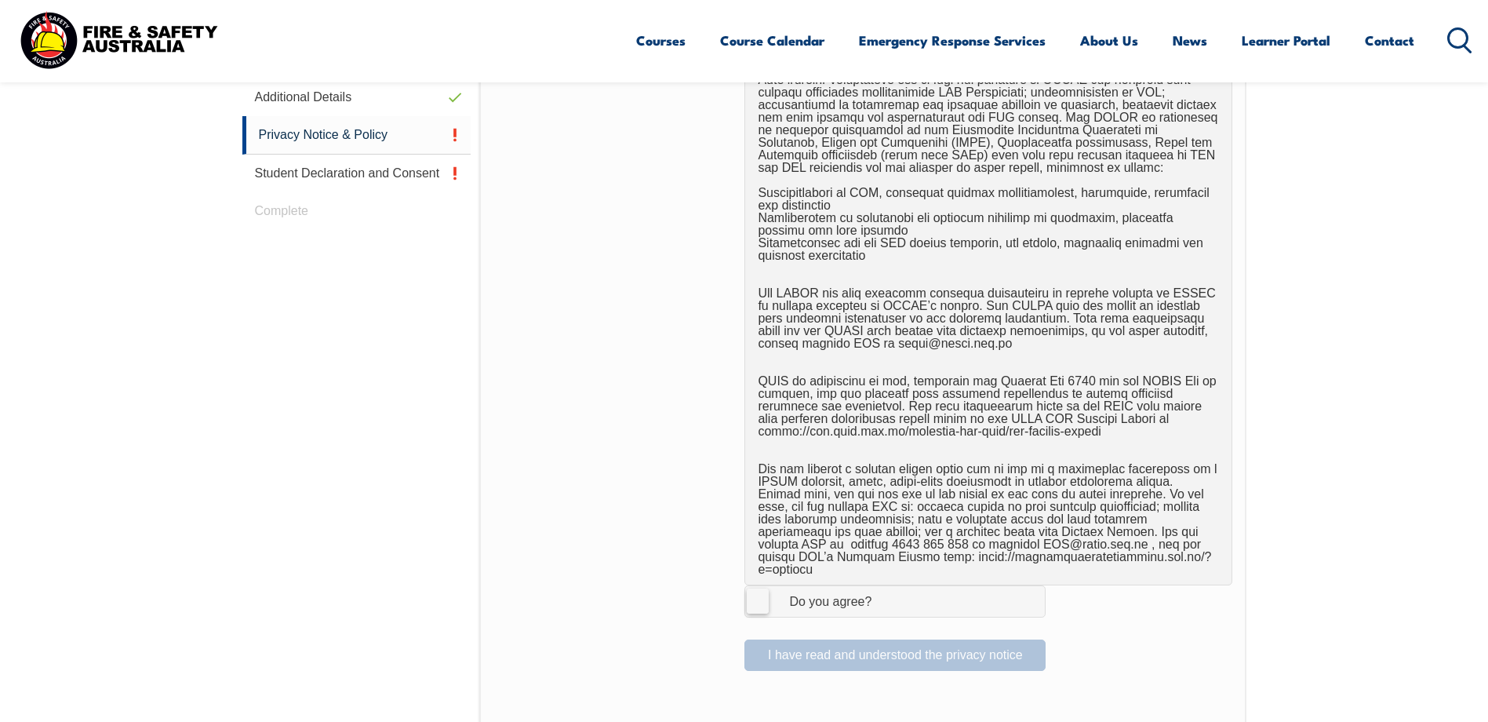
click at [752, 592] on label "I Agree Do you agree?" at bounding box center [894, 600] width 301 height 31
click at [884, 592] on input "I Agree Do you agree?" at bounding box center [897, 601] width 27 height 30
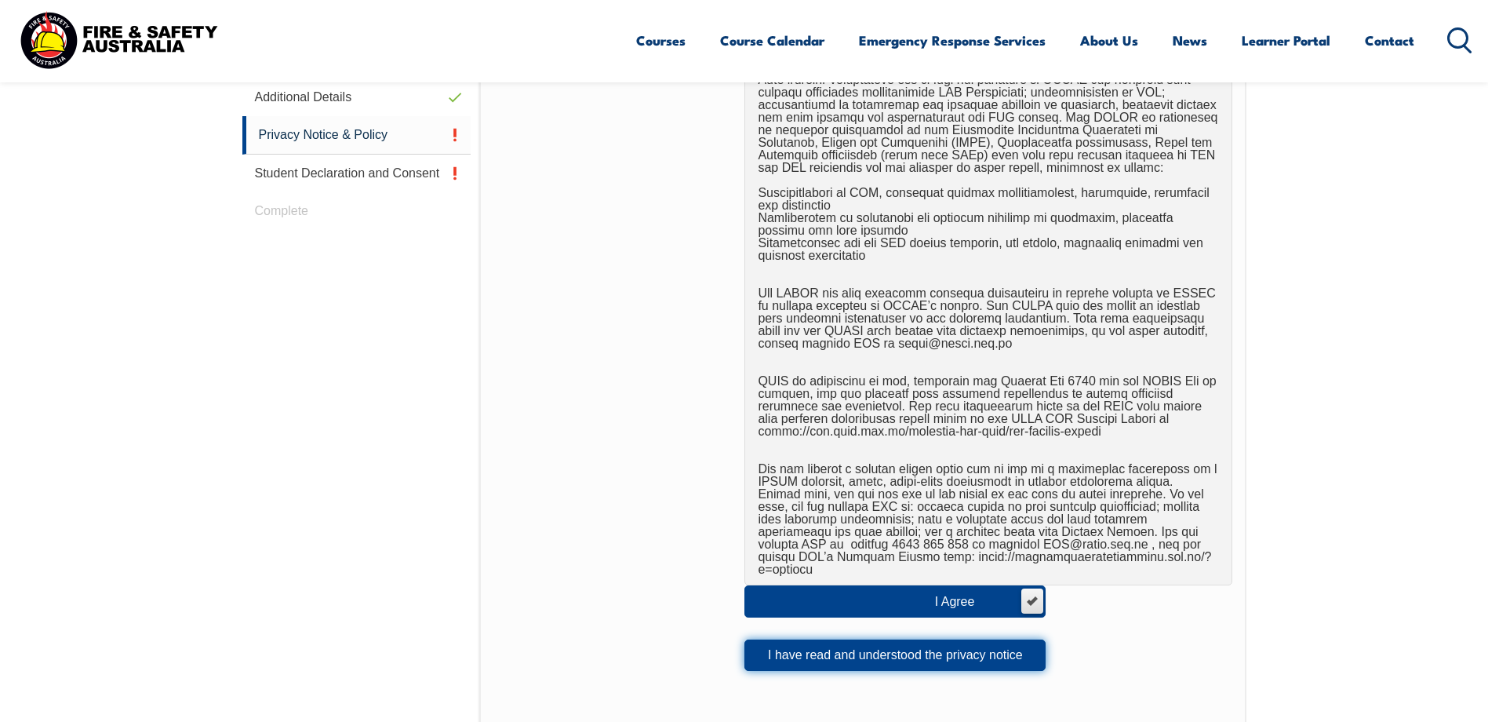
click at [893, 639] on button "I have read and understood the privacy notice" at bounding box center [894, 654] width 301 height 31
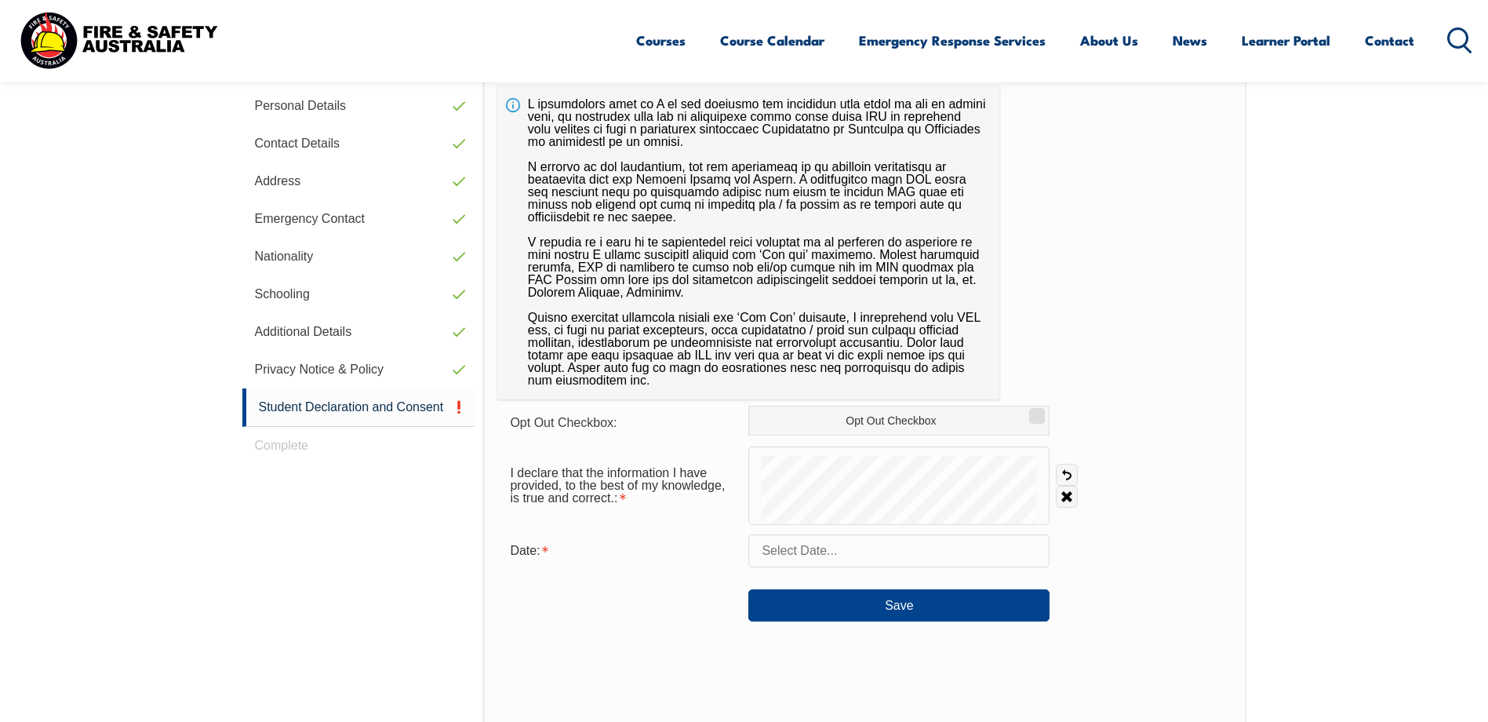
scroll to position [427, 0]
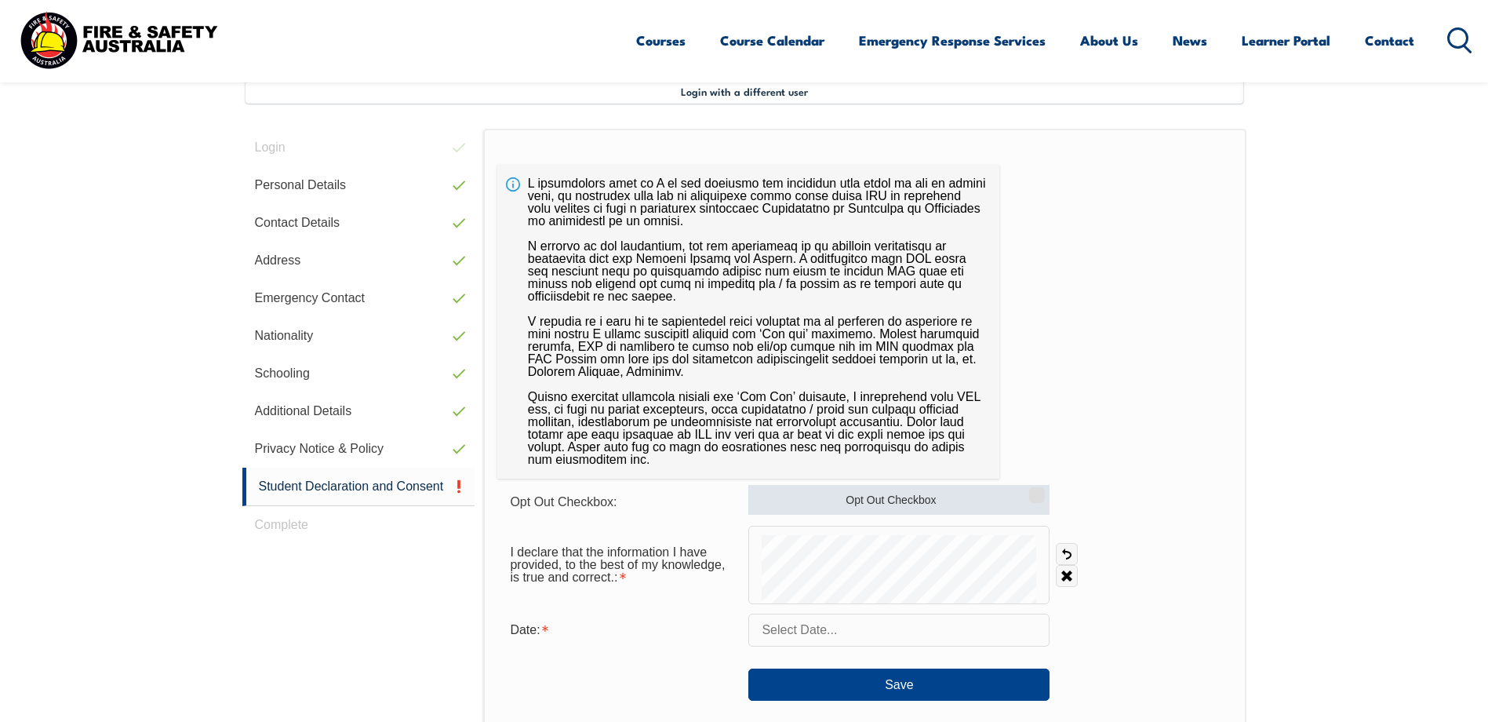
click at [1038, 490] on input "Opt Out Checkbox" at bounding box center [1034, 490] width 9 height 2
click at [1036, 490] on input "Opt Out Checkbox" at bounding box center [1034, 490] width 9 height 2
checkbox input "false"
click at [1069, 573] on link "Clear" at bounding box center [1067, 576] width 22 height 22
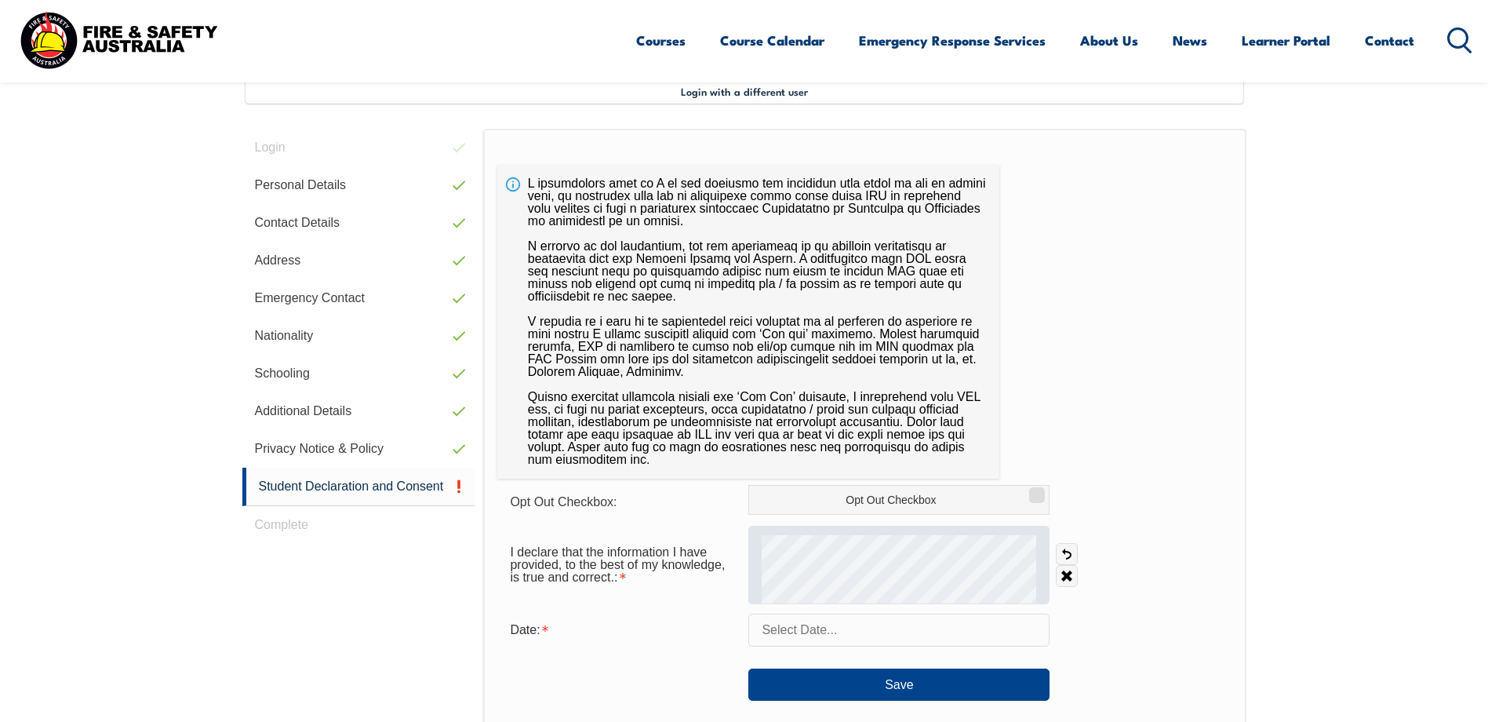
click at [932, 529] on div at bounding box center [898, 565] width 301 height 78
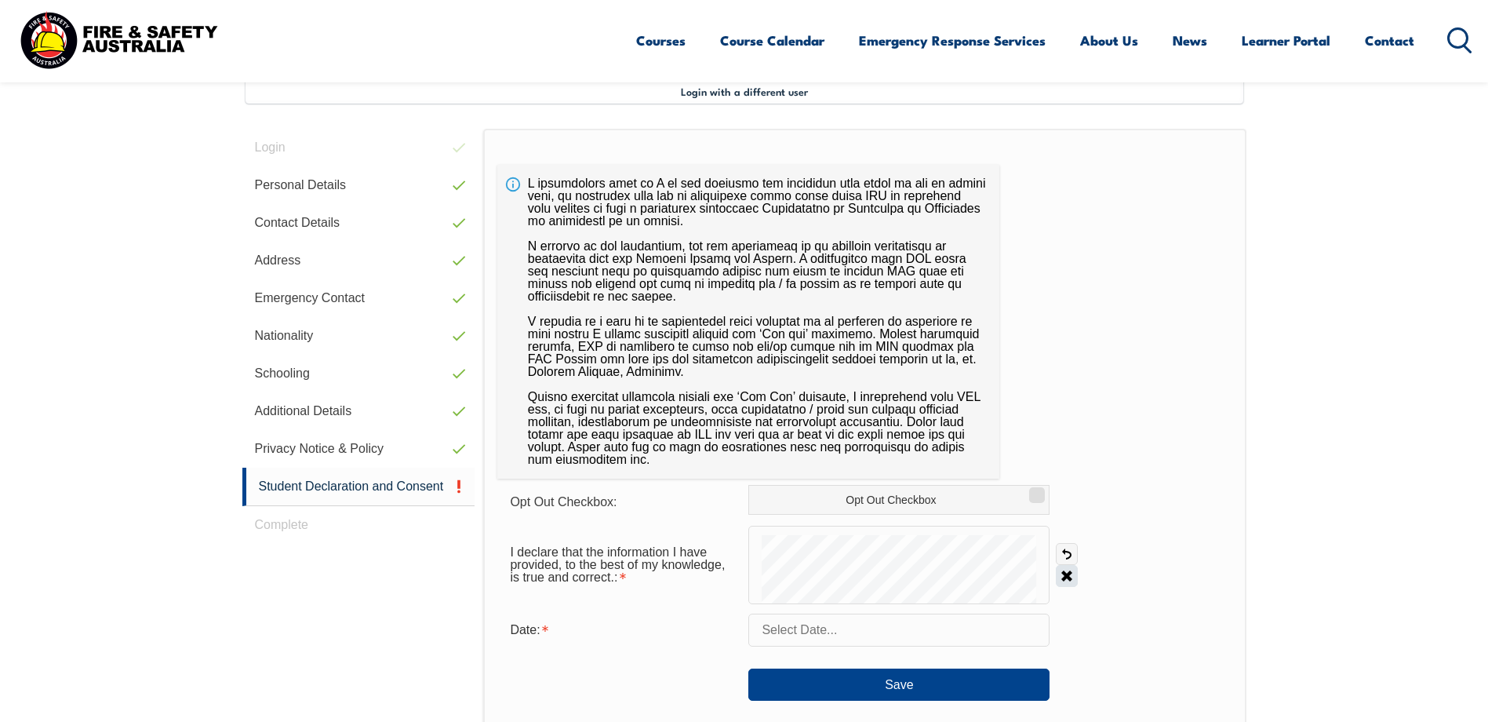
click at [1073, 575] on link "Clear" at bounding box center [1067, 576] width 22 height 22
click at [896, 686] on button "Save" at bounding box center [898, 683] width 301 height 31
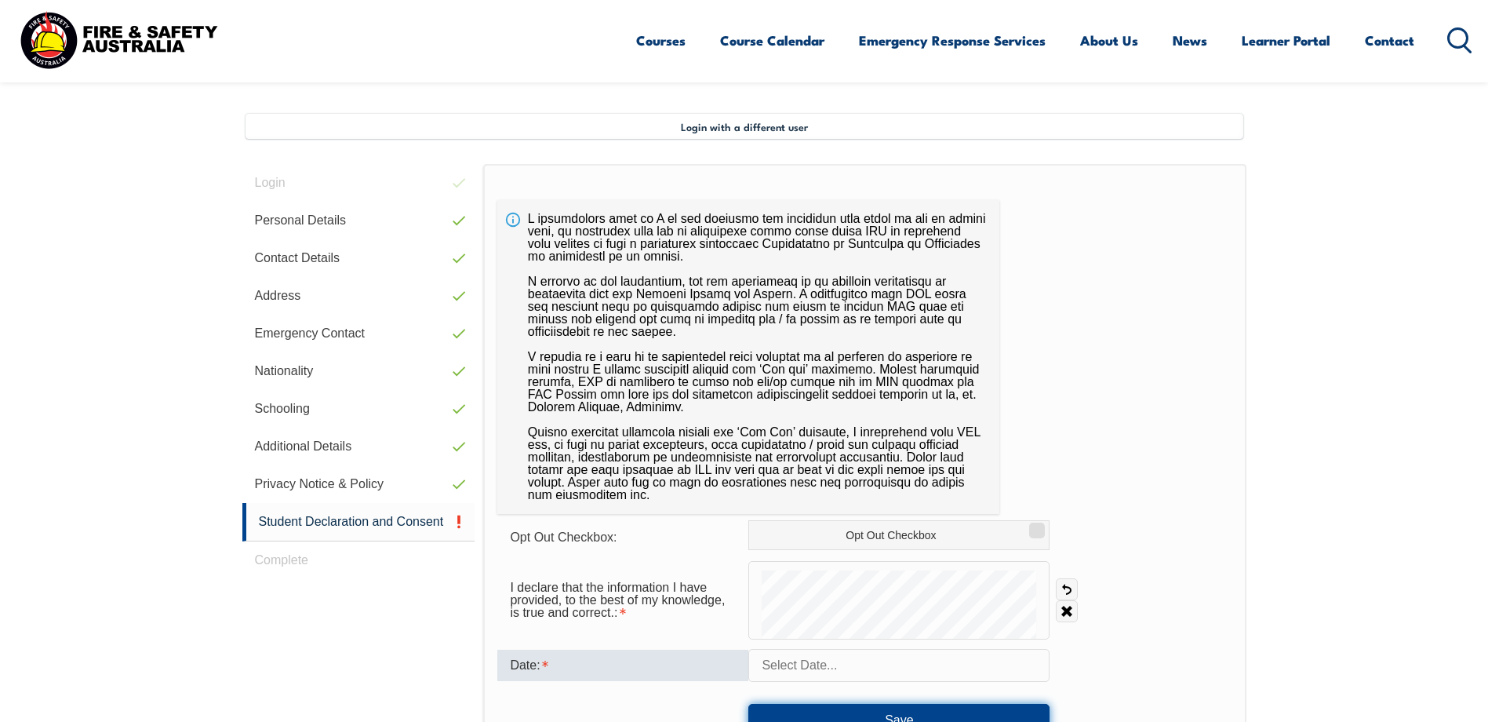
scroll to position [471, 0]
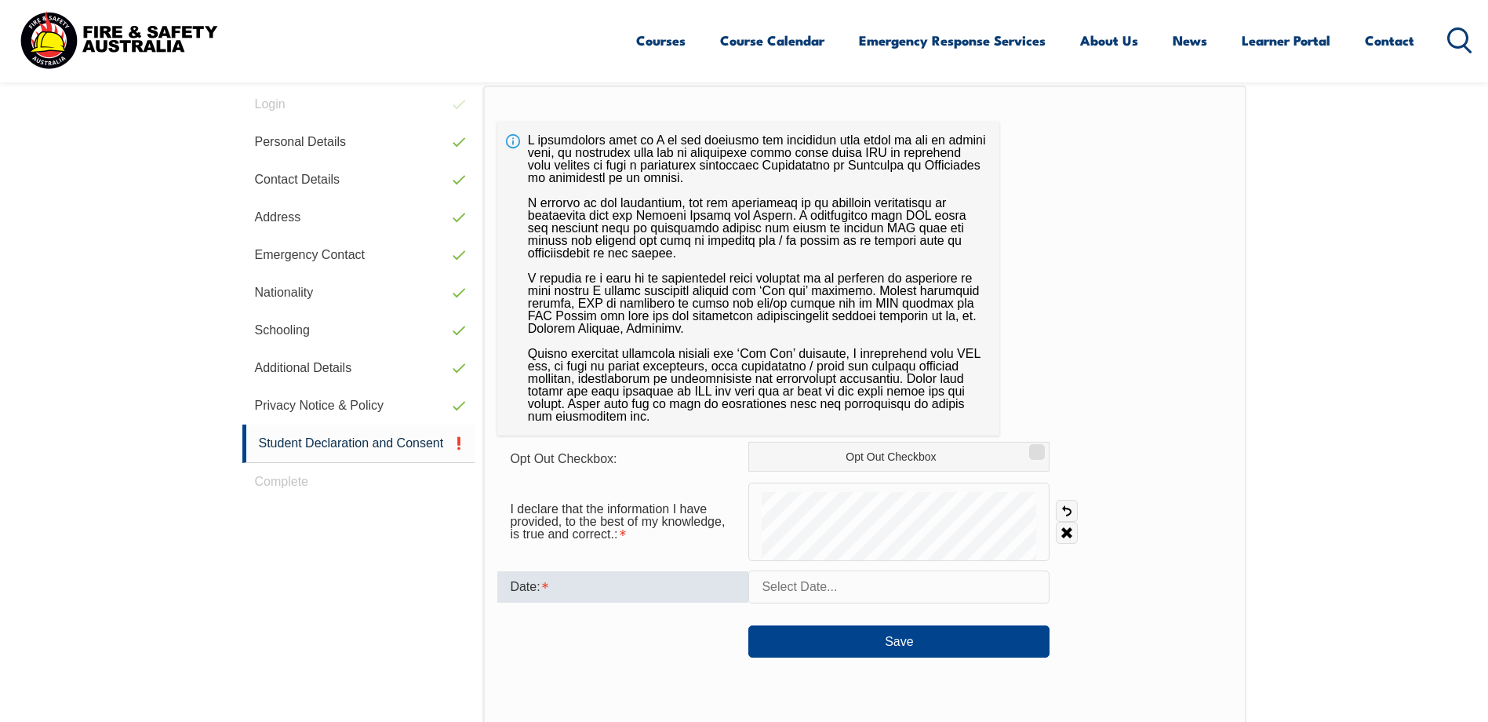
click at [918, 586] on input "text" at bounding box center [898, 586] width 301 height 33
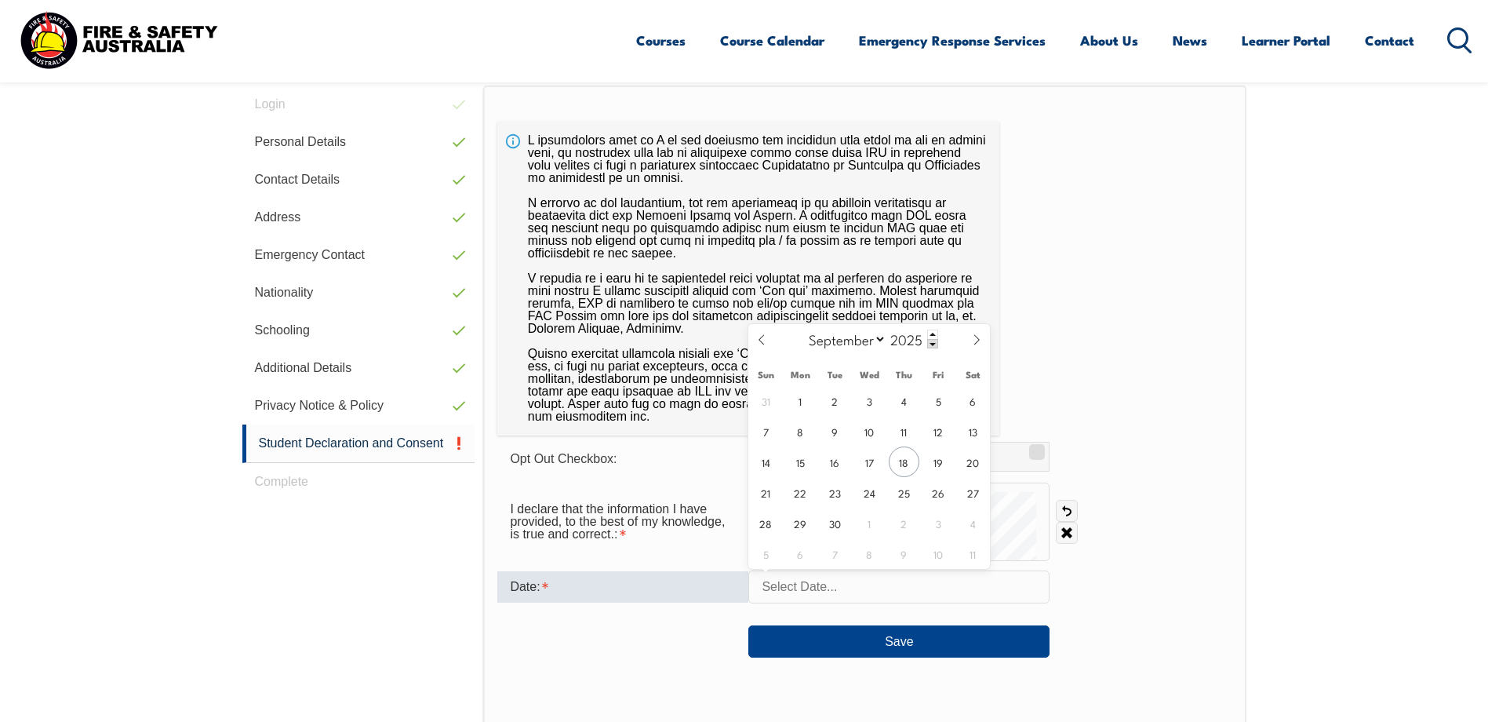
click at [1198, 496] on div "I declare that the information I have provided, to the best of my knowledge, is…" at bounding box center [864, 521] width 734 height 78
click at [816, 594] on input "text" at bounding box center [898, 586] width 301 height 33
click at [915, 466] on span "18" at bounding box center [904, 461] width 31 height 31
type input "September 18, 2025"
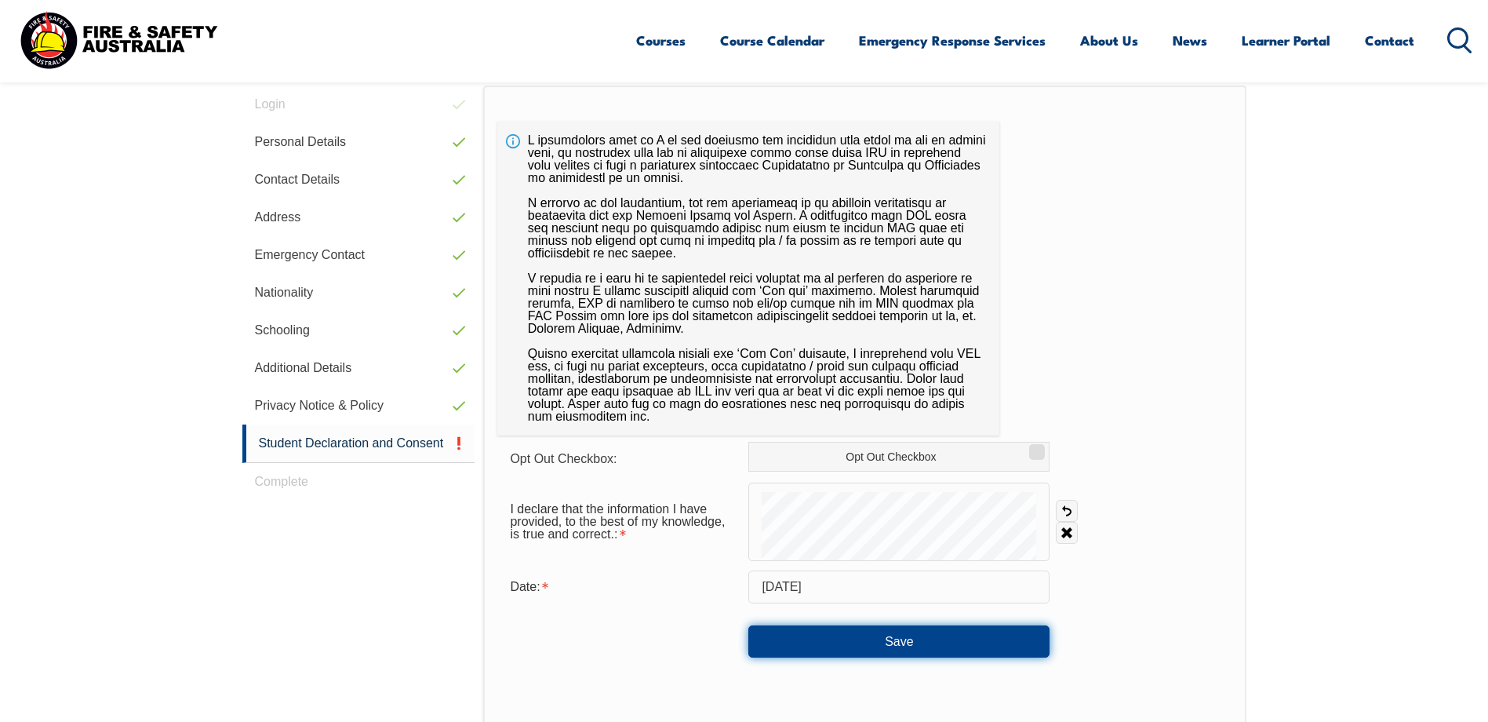
click at [908, 650] on button "Save" at bounding box center [898, 640] width 301 height 31
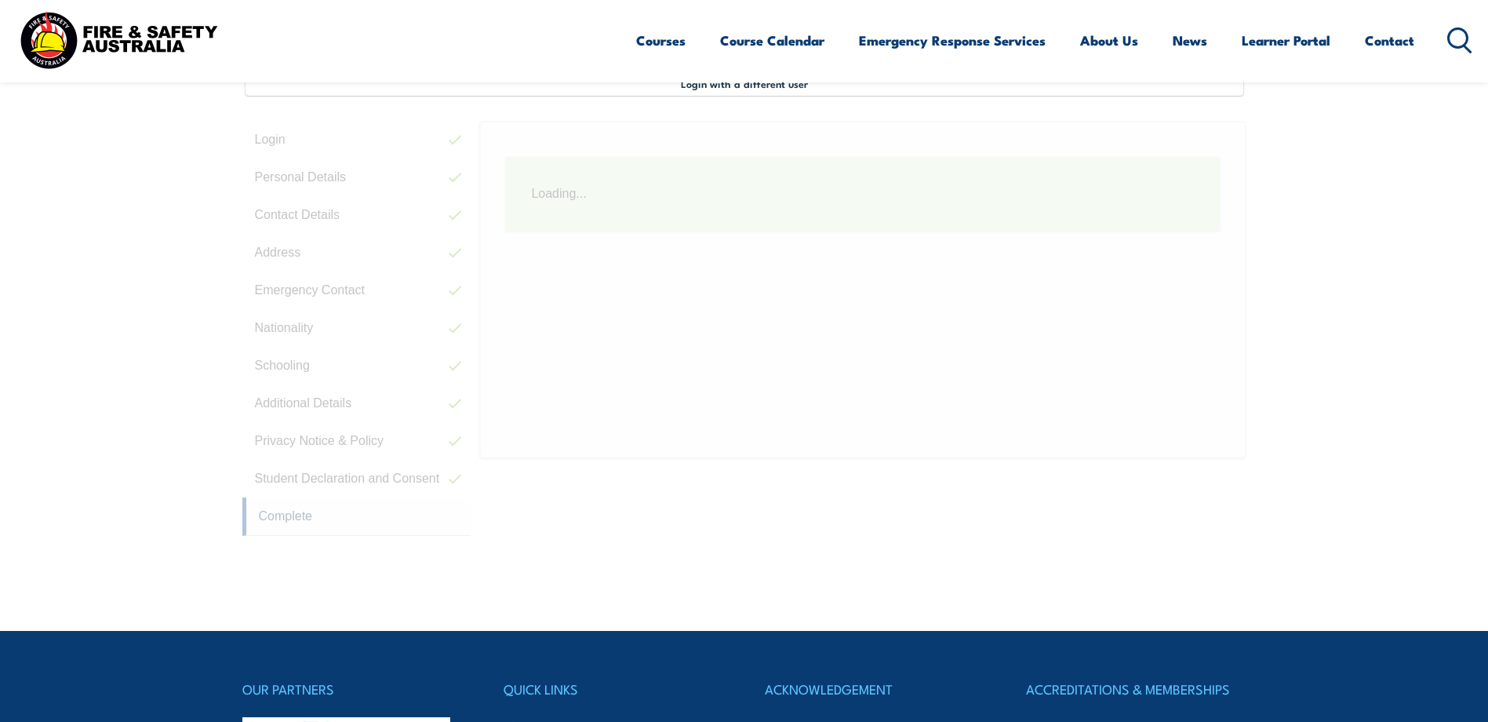
scroll to position [427, 0]
